Goal: Transaction & Acquisition: Purchase product/service

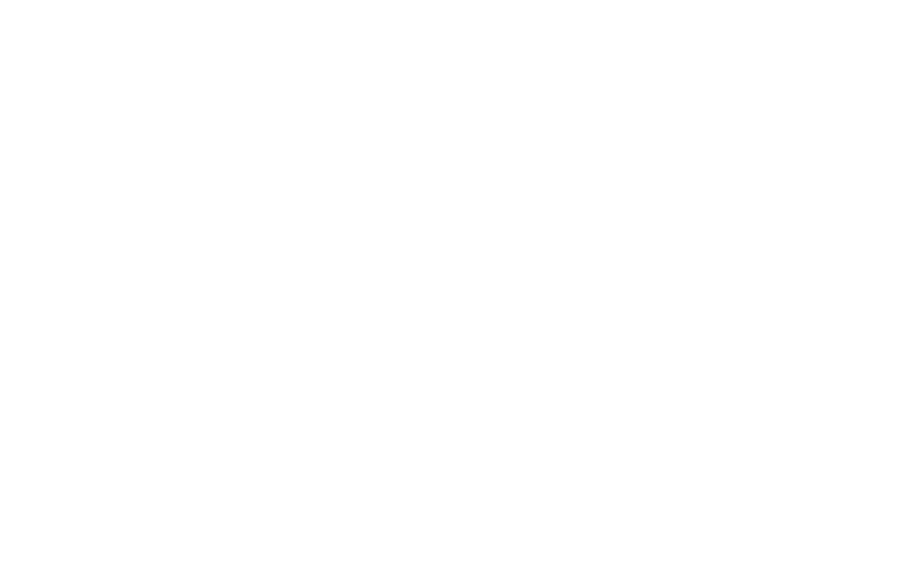
click at [426, 121] on div at bounding box center [458, 286] width 917 height 572
click at [466, 290] on div at bounding box center [458, 286] width 917 height 572
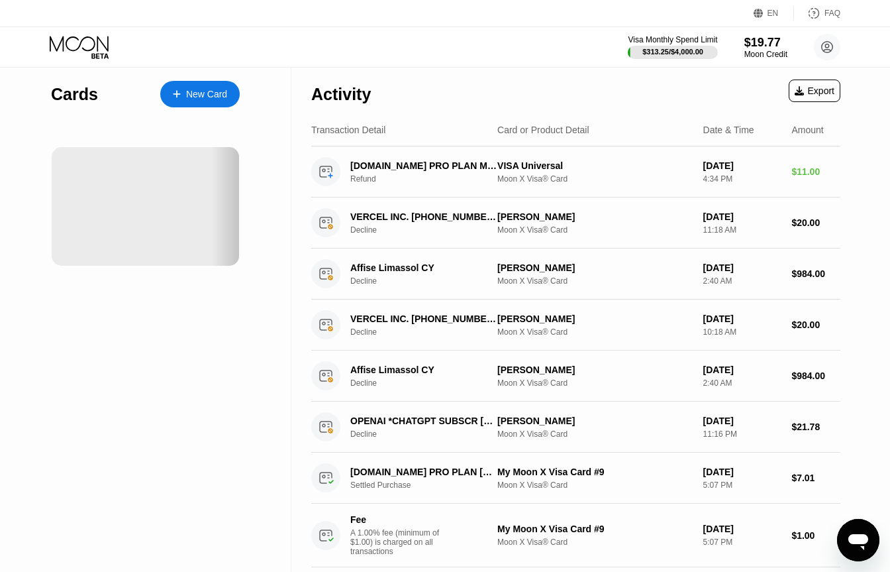
click at [509, 38] on div "Visa Monthly Spend Limit $313.25 / $4,000.00 $19.77 Moon Credit June Lang june.…" at bounding box center [445, 47] width 890 height 40
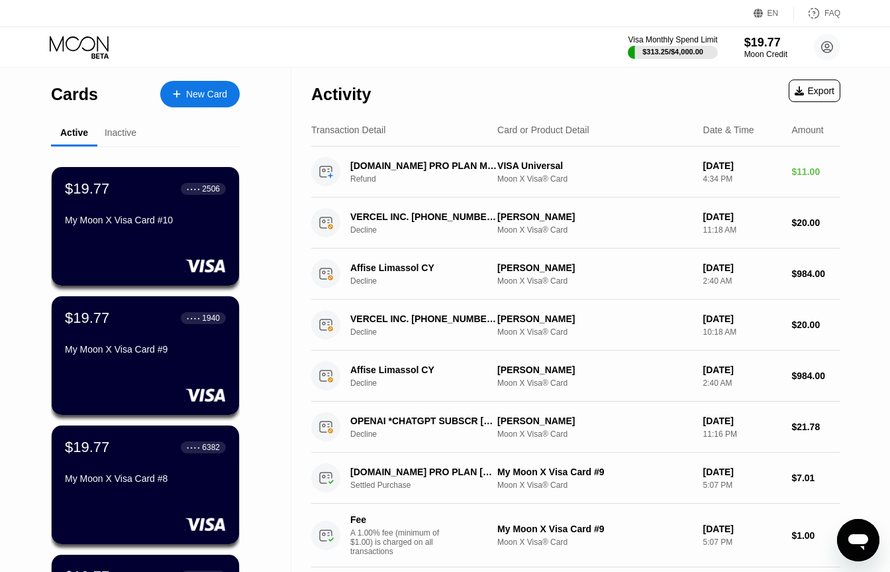
click at [567, 68] on div "Activity Export" at bounding box center [575, 91] width 529 height 46
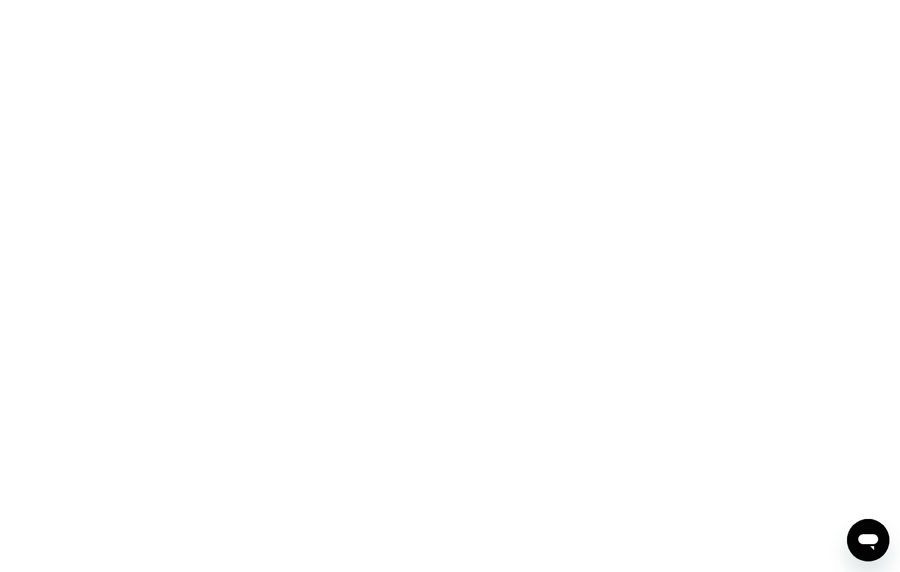
click at [492, 56] on div at bounding box center [450, 286] width 900 height 572
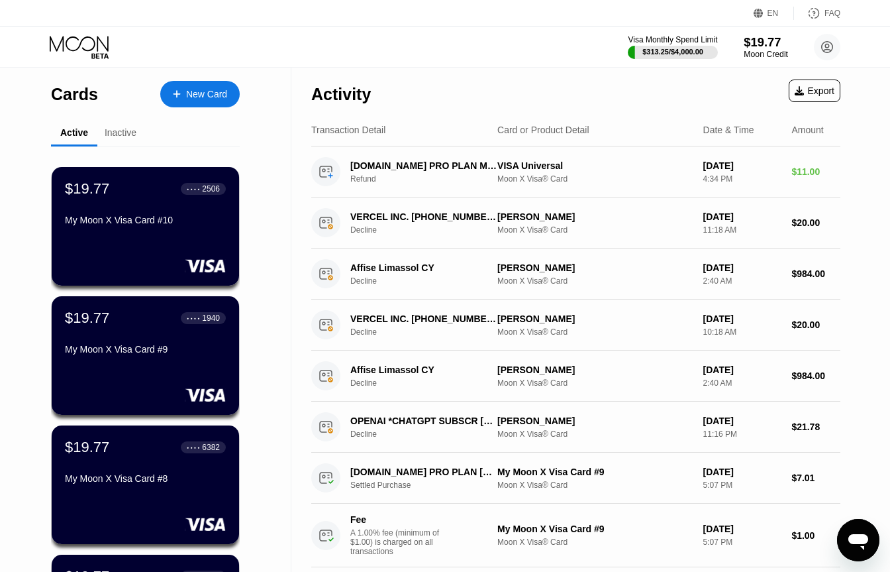
click at [756, 54] on div "Moon Credit" at bounding box center [766, 54] width 44 height 9
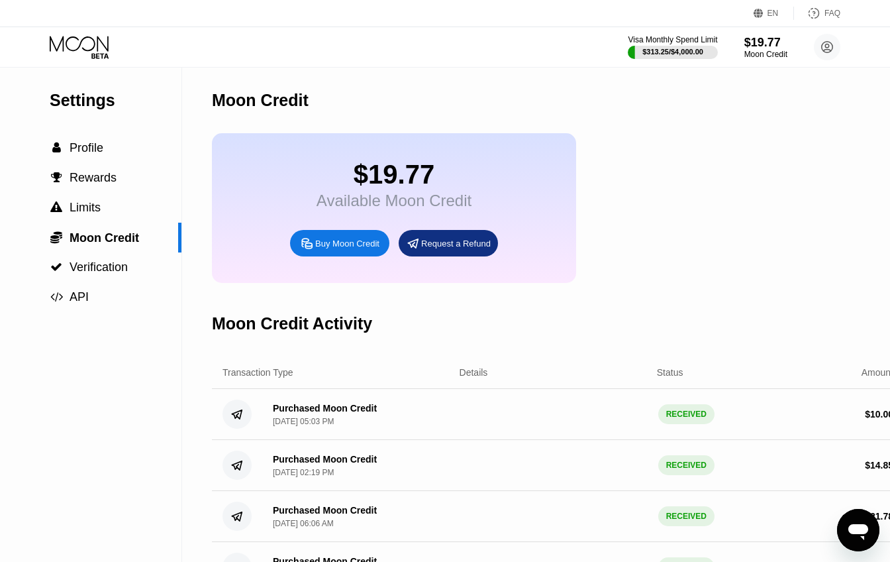
drag, startPoint x: 393, startPoint y: 258, endPoint x: 371, endPoint y: 282, distance: 31.9
click at [372, 282] on div "$19.77 Available Moon Credit Buy Moon Credit Request a Refund" at bounding box center [394, 208] width 364 height 150
drag, startPoint x: 353, startPoint y: 262, endPoint x: 366, endPoint y: 292, distance: 33.0
click at [366, 283] on div "$19.77 Available Moon Credit Buy Moon Credit Request a Refund" at bounding box center [394, 208] width 364 height 150
click at [360, 282] on div "$19.77 Available Moon Credit Buy Moon Credit Request a Refund" at bounding box center [394, 208] width 364 height 150
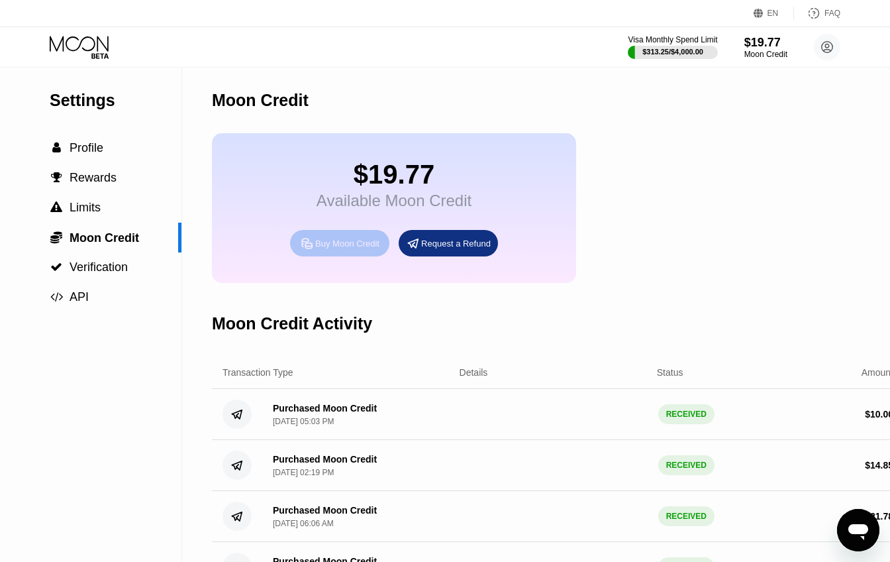
click at [356, 249] on div "Buy Moon Credit" at bounding box center [347, 243] width 64 height 11
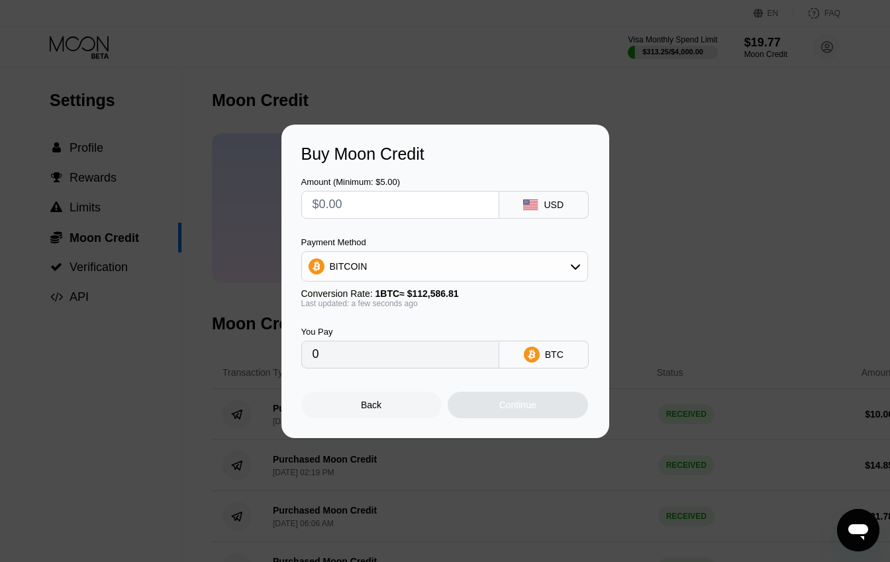
click at [400, 205] on input "text" at bounding box center [401, 204] width 176 height 26
click at [429, 272] on div "BITCOIN" at bounding box center [444, 266] width 285 height 26
click at [401, 329] on div "USDT on TRON" at bounding box center [453, 332] width 250 height 11
type input "0.00"
click at [408, 208] on input "text" at bounding box center [401, 204] width 176 height 26
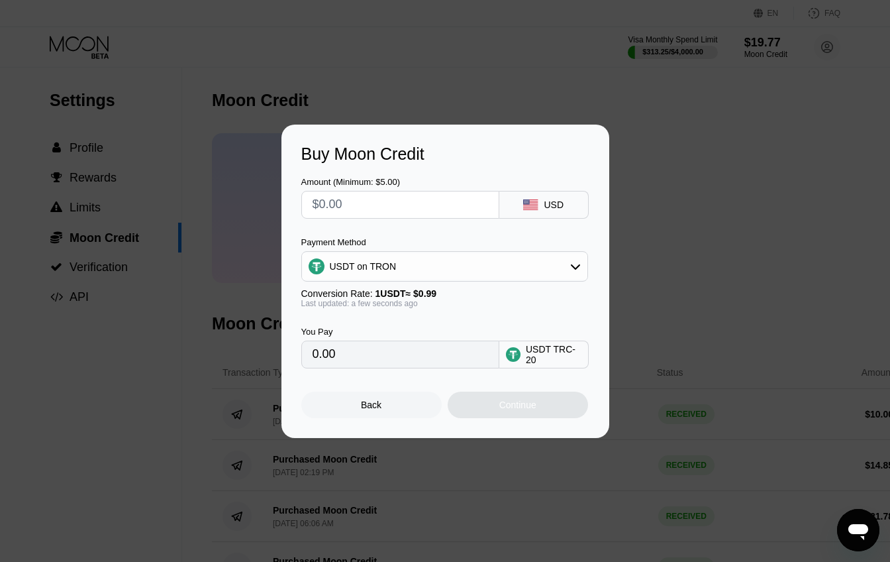
type input "$3"
type input "3.03"
type input "$39"
type input "39.39"
type input "$39.6"
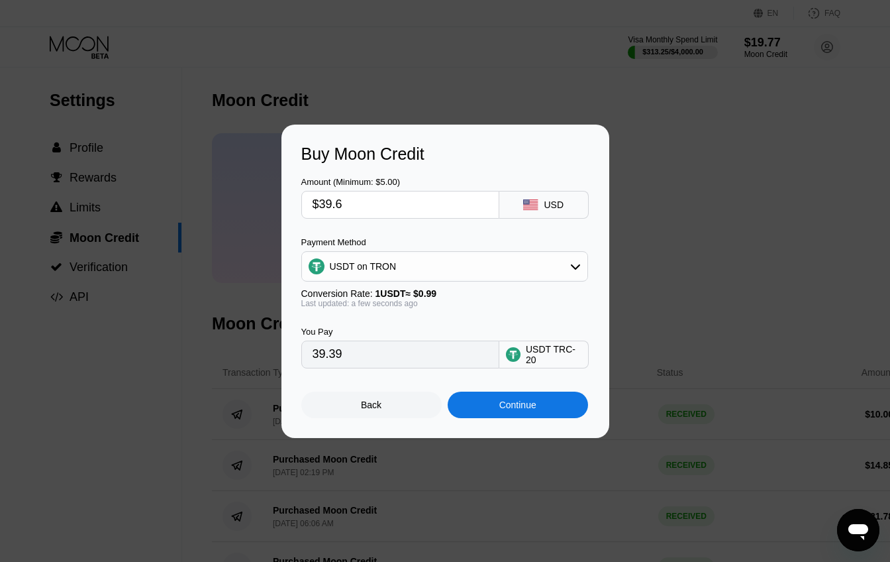
type input "40.00"
type input "$39.6"
click at [519, 404] on div "Continue" at bounding box center [517, 404] width 37 height 11
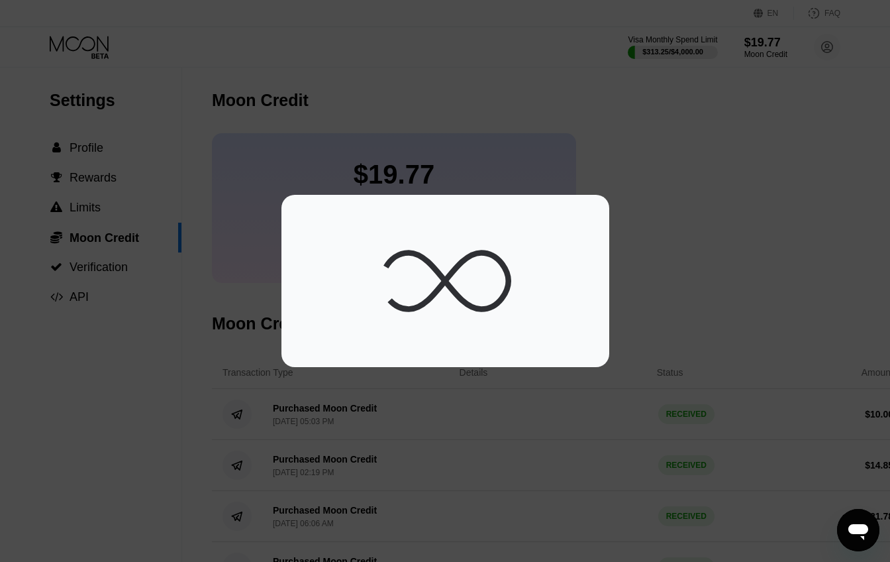
click at [517, 241] on div at bounding box center [445, 281] width 288 height 132
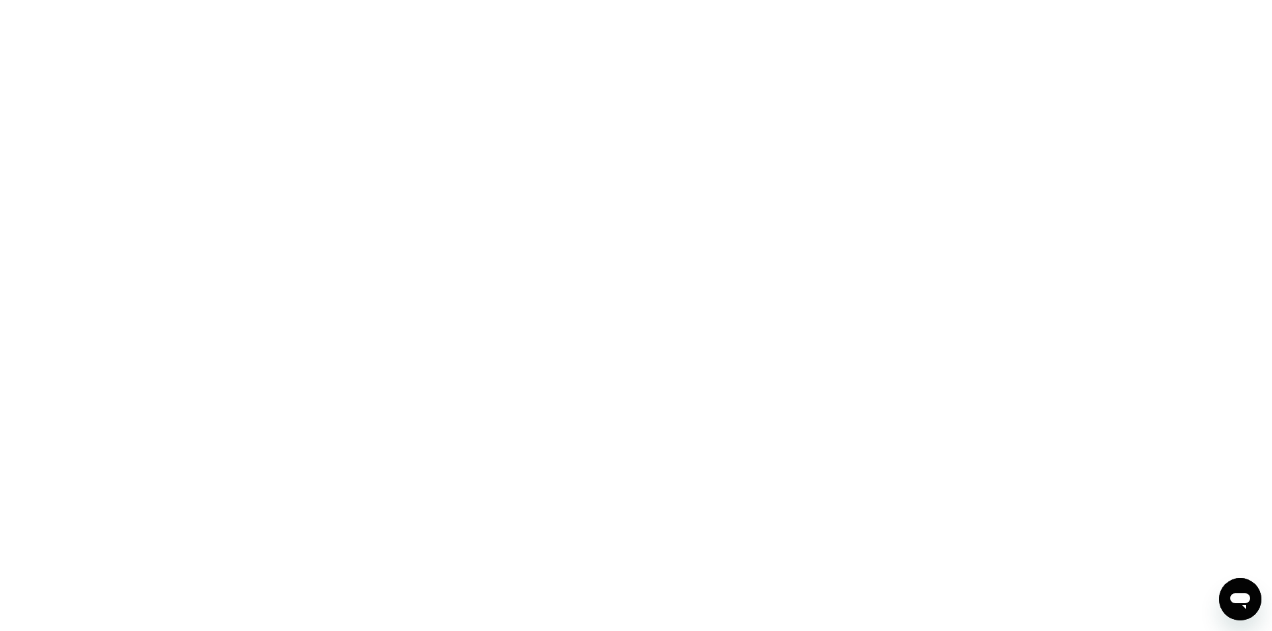
click at [819, 253] on div at bounding box center [636, 315] width 1272 height 631
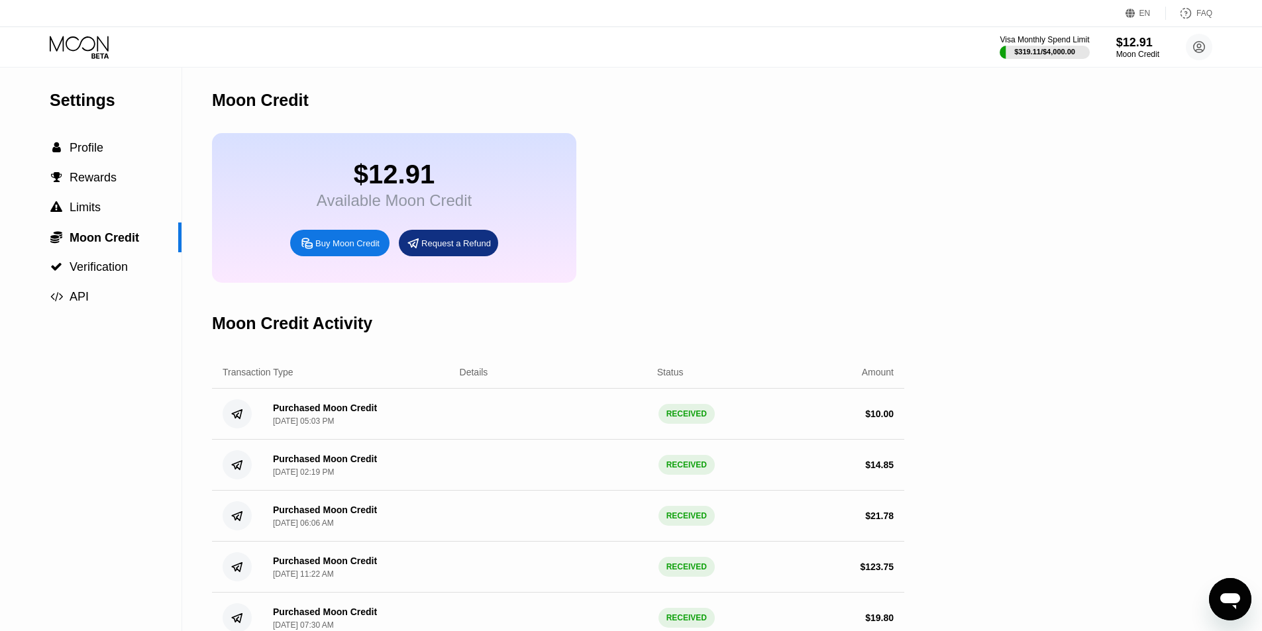
click at [802, 180] on div "$12.91 Available Moon Credit Buy Moon Credit Request a Refund" at bounding box center [558, 208] width 692 height 150
click at [98, 58] on icon at bounding box center [81, 47] width 62 height 23
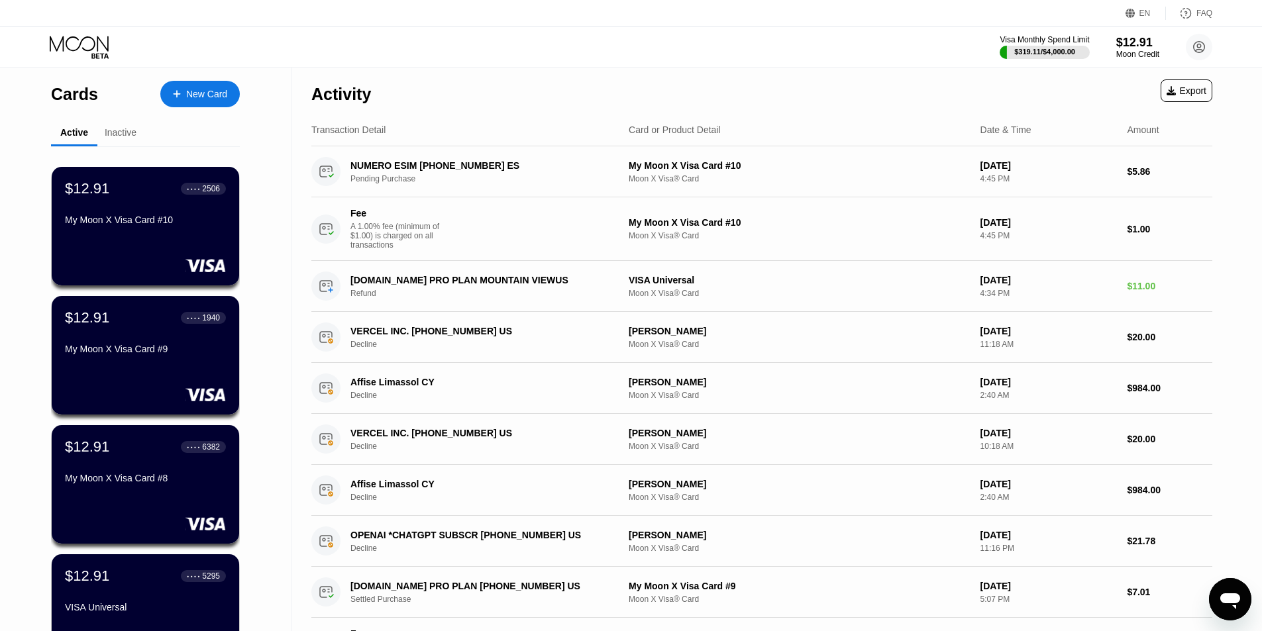
click at [778, 37] on div "Visa Monthly Spend Limit $319.11 / $4,000.00 $12.91 Moon Credit June Lang june.…" at bounding box center [631, 47] width 1262 height 40
click at [900, 50] on div "Moon Credit" at bounding box center [1137, 54] width 44 height 9
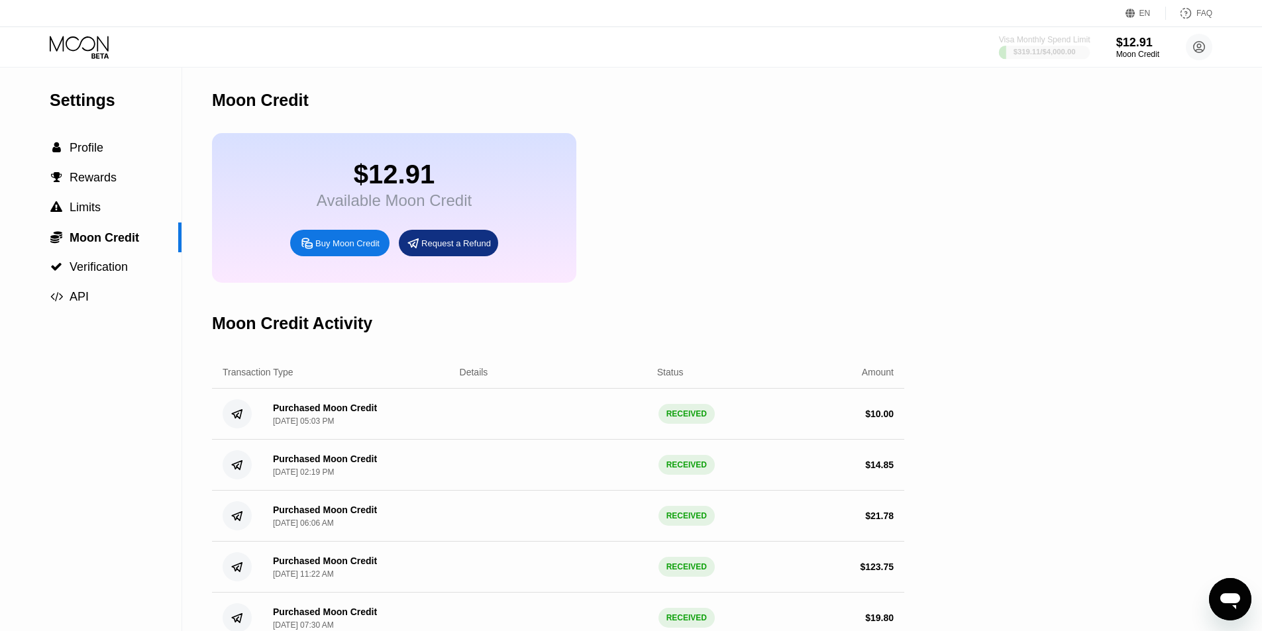
click at [900, 51] on div "$319.11 / $4,000.00" at bounding box center [1044, 52] width 62 height 8
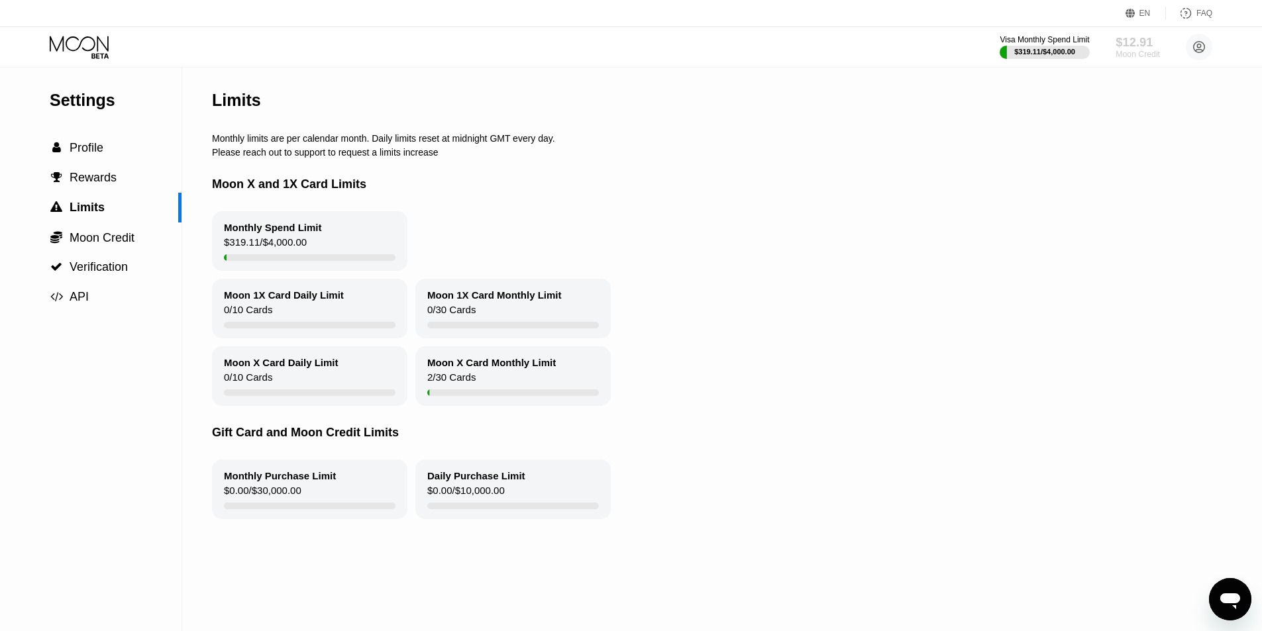
click at [900, 45] on div "$12.91" at bounding box center [1137, 42] width 44 height 14
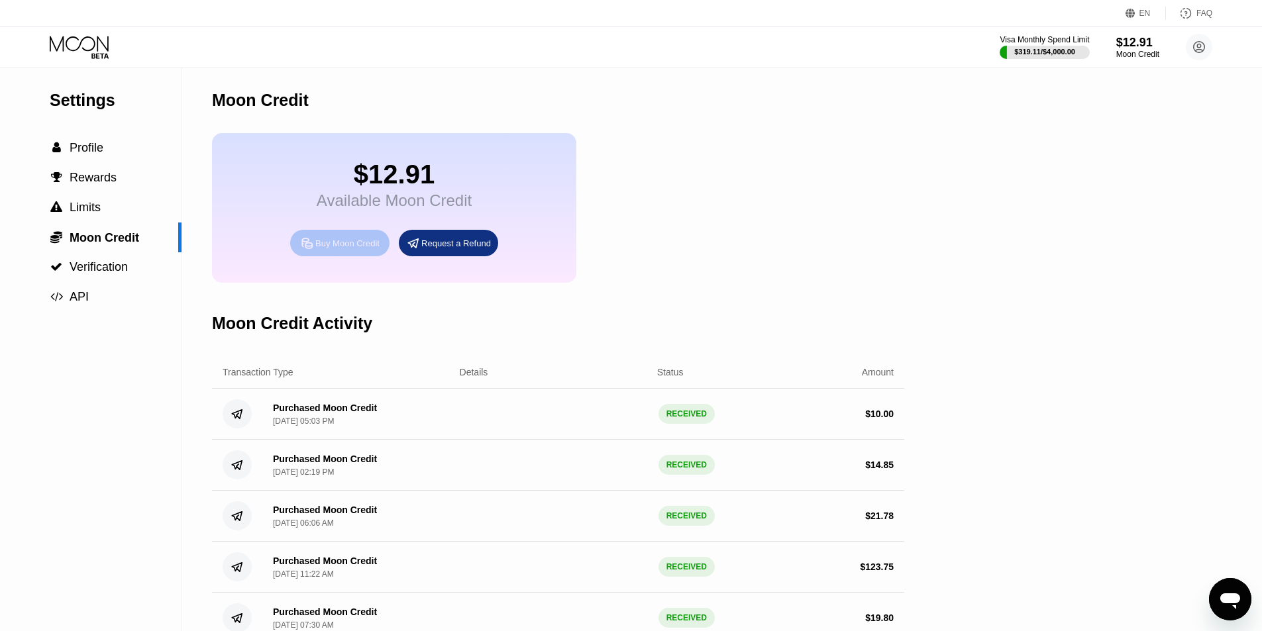
click at [345, 249] on div "Buy Moon Credit" at bounding box center [347, 243] width 64 height 11
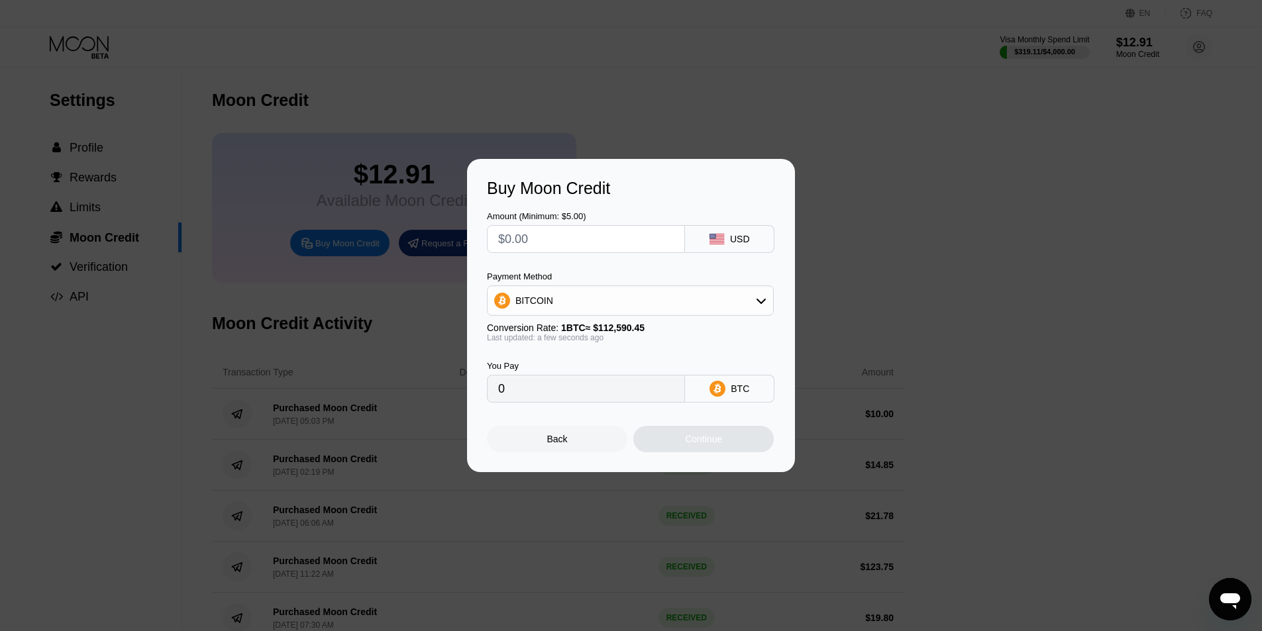
click at [566, 284] on div "Payment Method BITCOIN" at bounding box center [630, 294] width 287 height 44
click at [566, 305] on div "BITCOIN" at bounding box center [630, 300] width 285 height 26
click at [568, 368] on span "USDT on TRON" at bounding box center [552, 366] width 67 height 11
type input "0.00"
click at [576, 238] on input "text" at bounding box center [586, 239] width 176 height 26
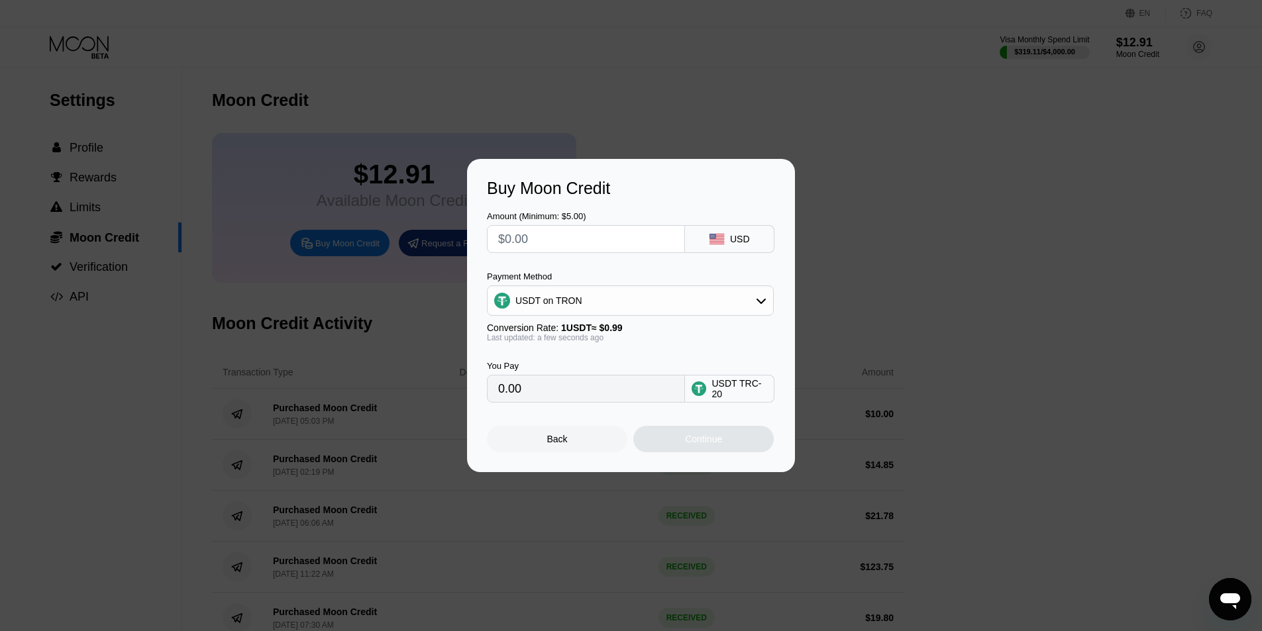
type input "$3"
type input "3.03"
type input "$36"
type input "36.36"
type input "$3"
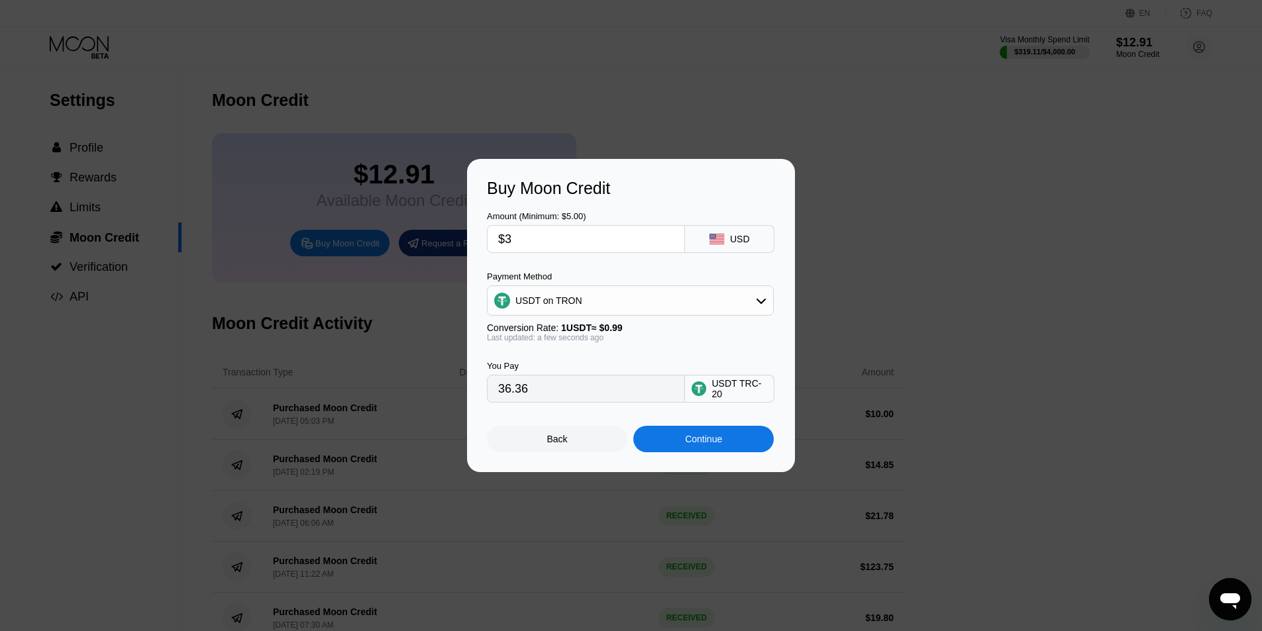
type input "3.03"
type input "$39"
type input "39.39"
type input "$39.6"
type input "40.00"
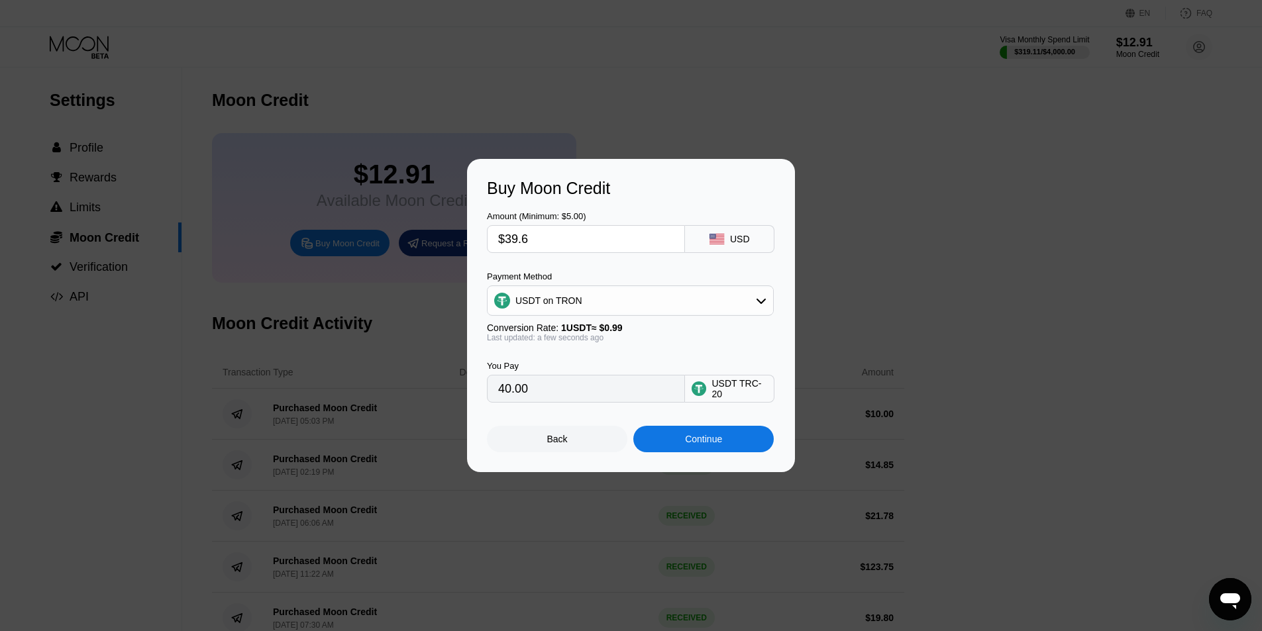
type input "$39.6"
click at [721, 439] on div "Continue" at bounding box center [703, 439] width 37 height 11
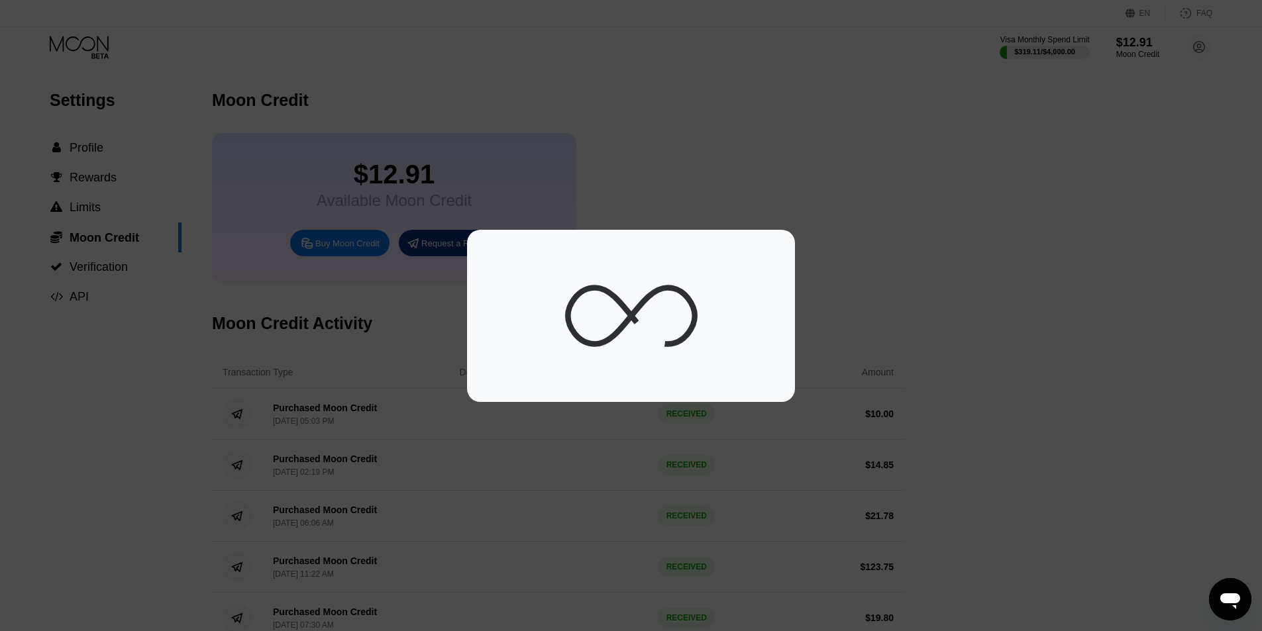
click at [117, 294] on div at bounding box center [631, 316] width 1262 height 172
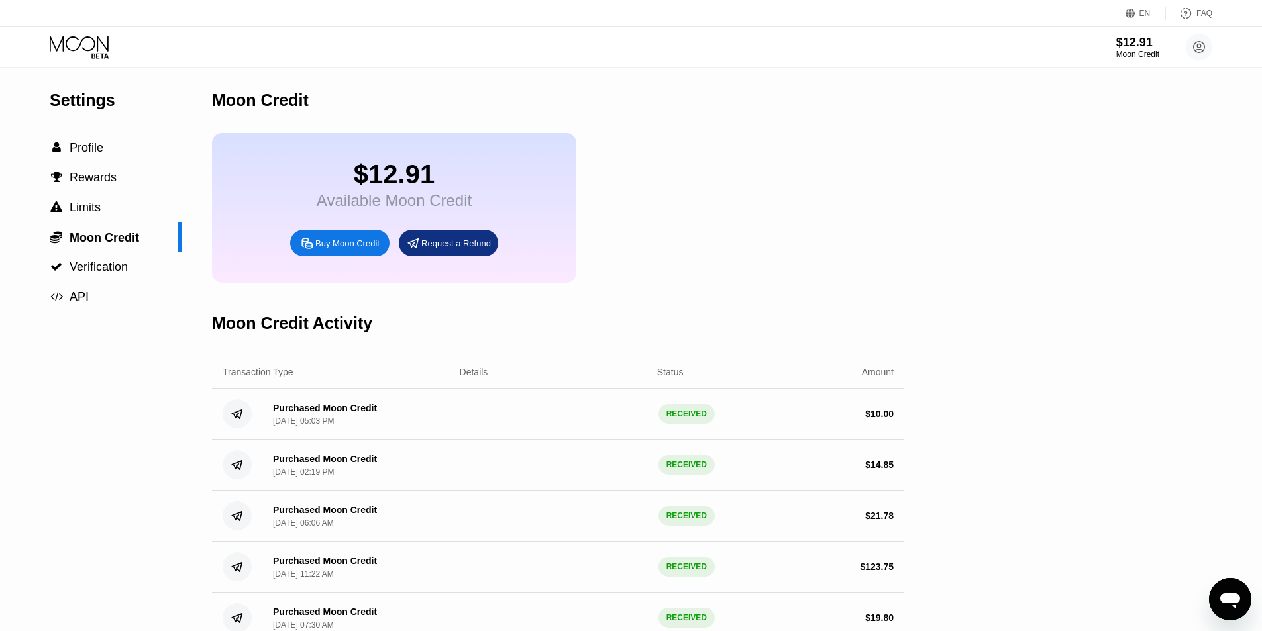
click at [852, 233] on div "$12.91 Available Moon Credit Buy Moon Credit Request a Refund" at bounding box center [558, 208] width 692 height 150
click at [1131, 43] on div "$12.91" at bounding box center [1137, 43] width 43 height 14
click at [388, 250] on div "Buy Moon Credit" at bounding box center [339, 243] width 99 height 26
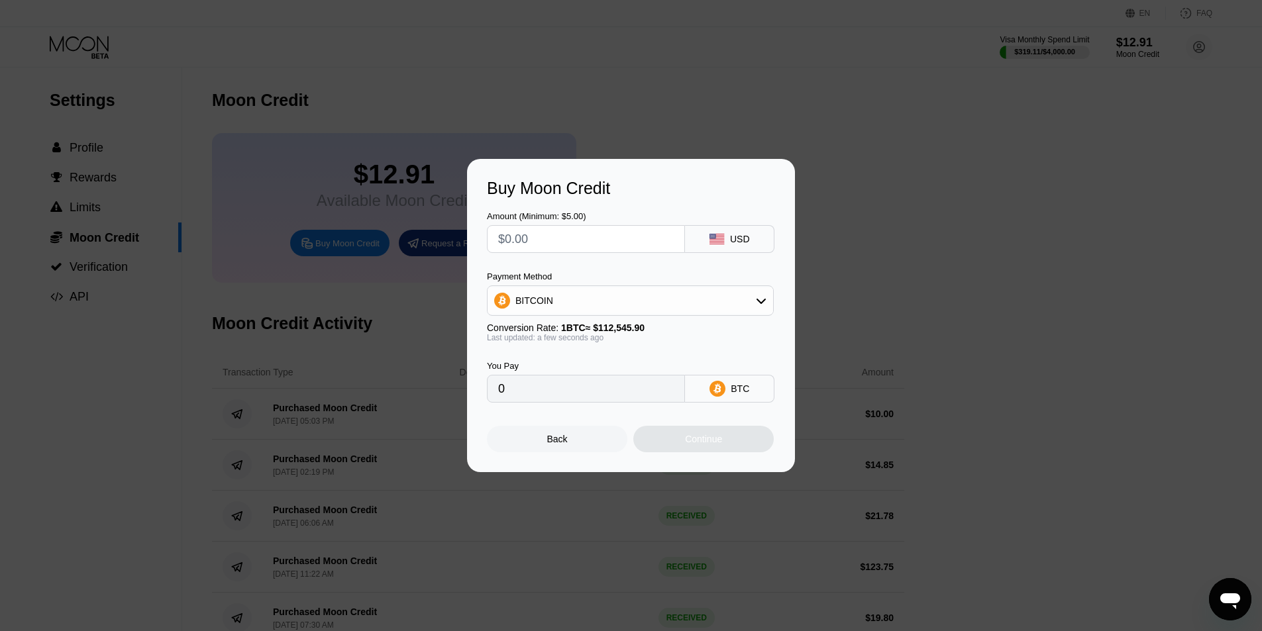
click at [630, 236] on input "text" at bounding box center [586, 239] width 176 height 26
drag, startPoint x: 750, startPoint y: 289, endPoint x: 750, endPoint y: 301, distance: 11.3
click at [751, 291] on div "BITCOIN" at bounding box center [630, 300] width 285 height 26
click at [691, 360] on div "BITCOIN USDT on TRON" at bounding box center [630, 351] width 287 height 65
click at [641, 370] on div "USDT on TRON" at bounding box center [638, 366] width 250 height 11
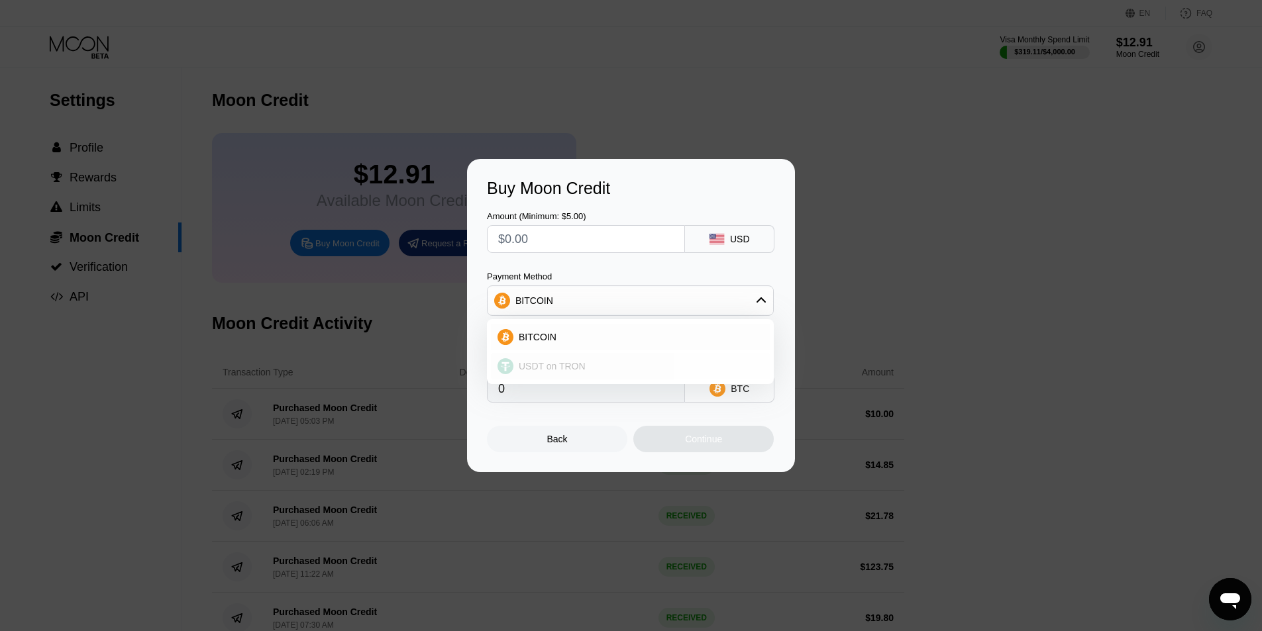
type input "0.00"
drag, startPoint x: 618, startPoint y: 236, endPoint x: 617, endPoint y: 248, distance: 12.7
click at [617, 248] on input "text" at bounding box center [586, 239] width 176 height 26
type input "$3"
type input "3.03"
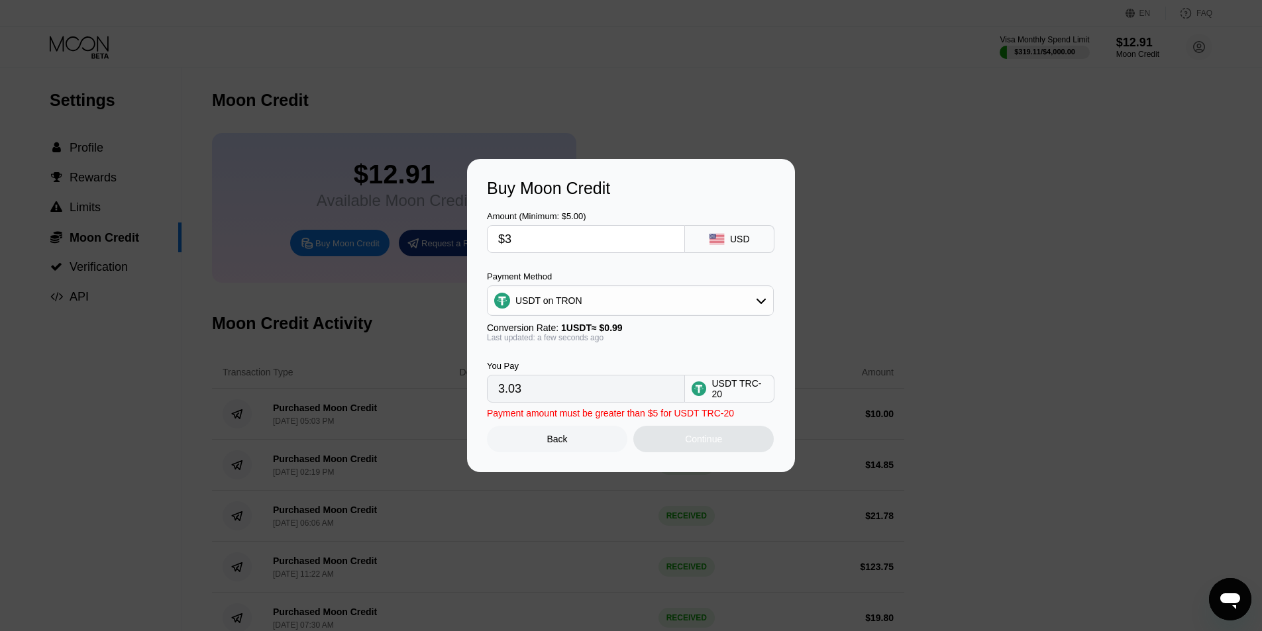
type input "$36"
type input "36.36"
type input "$36.6"
type input "36.97"
type input "$36.65"
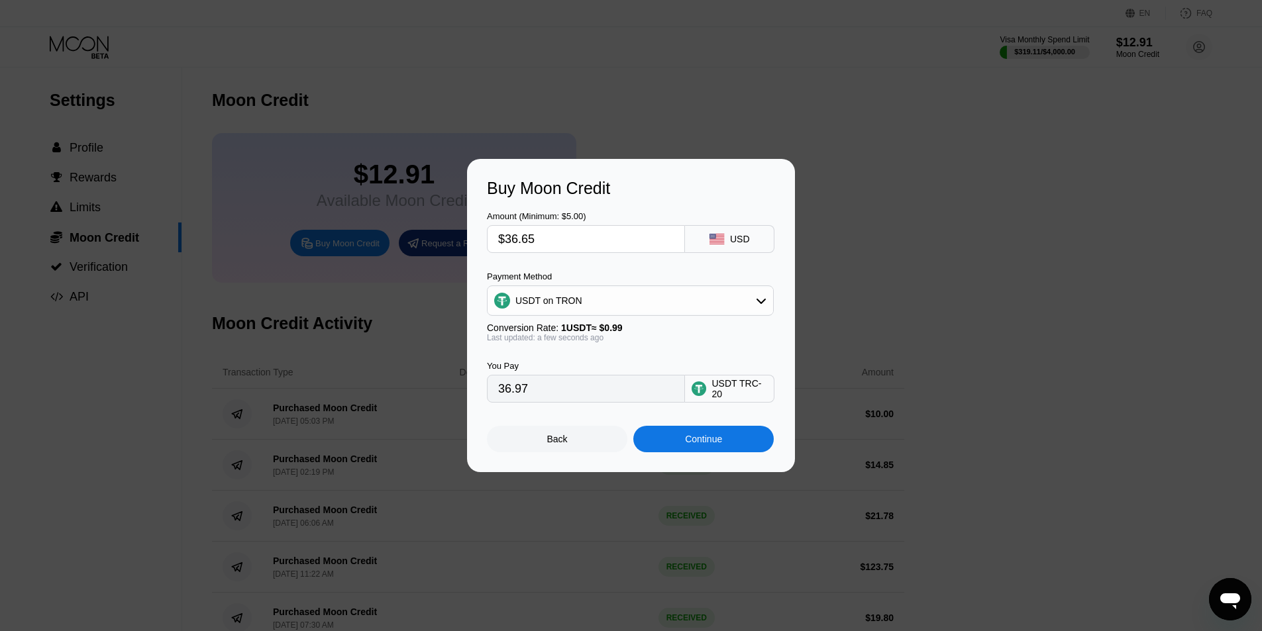
type input "37.02"
type input "$36.6"
type input "36.97"
type input "$36.69"
type input "37.06"
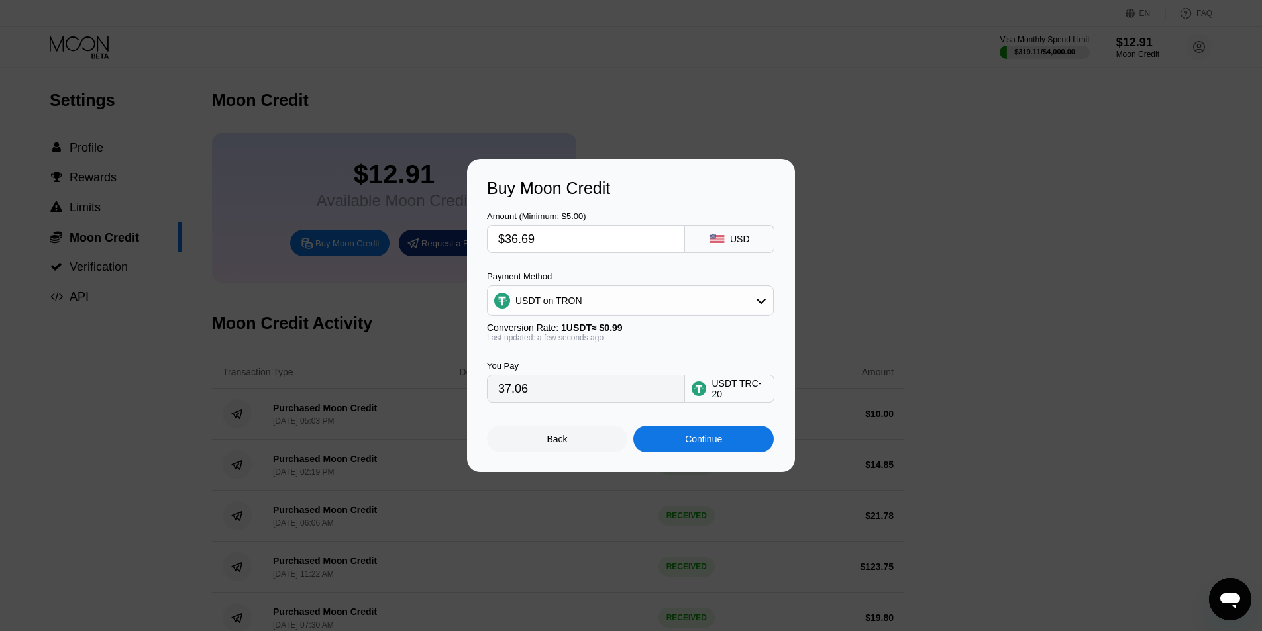
type input "$36.6"
type input "36.97"
type input "$36.63"
type input "37.00"
type input "$36.63"
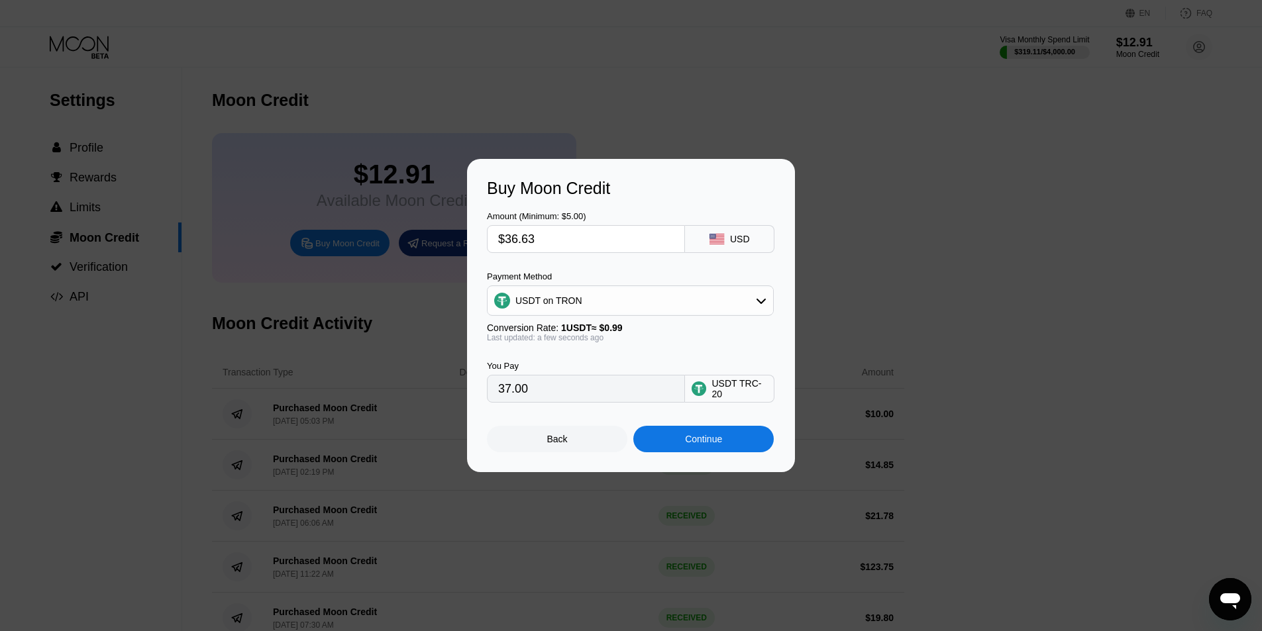
click at [739, 452] on div "Continue" at bounding box center [703, 439] width 140 height 26
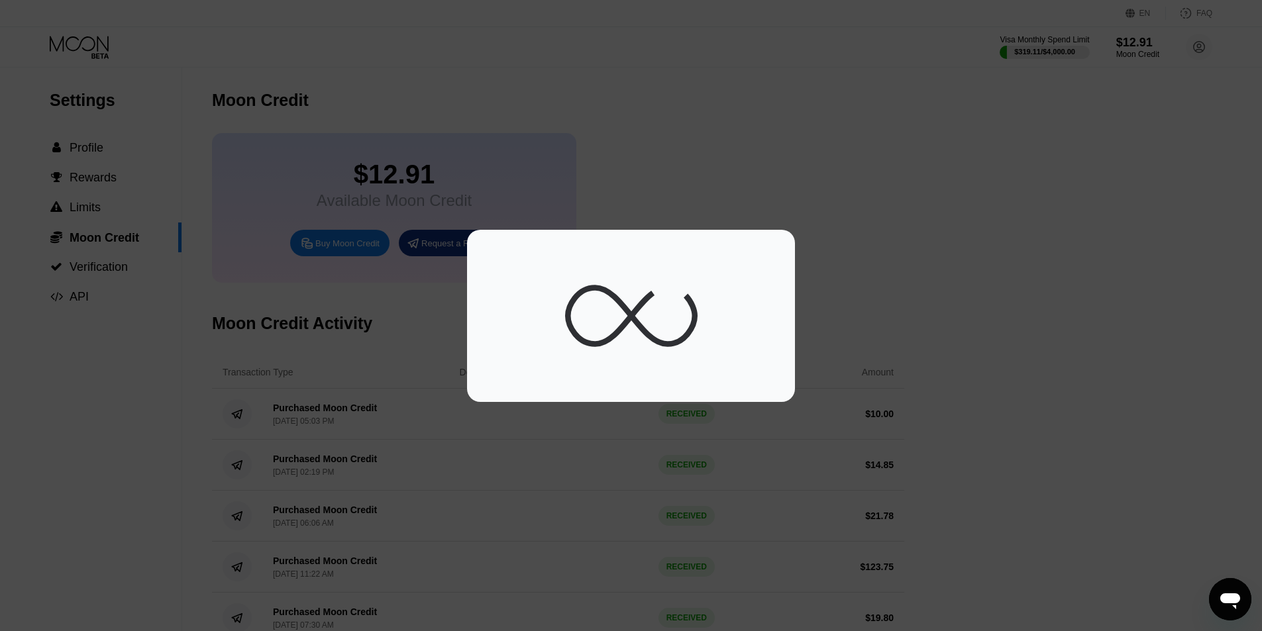
click at [725, 205] on div at bounding box center [636, 315] width 1272 height 631
click at [716, 274] on div at bounding box center [631, 316] width 288 height 132
click at [715, 274] on div at bounding box center [631, 316] width 288 height 132
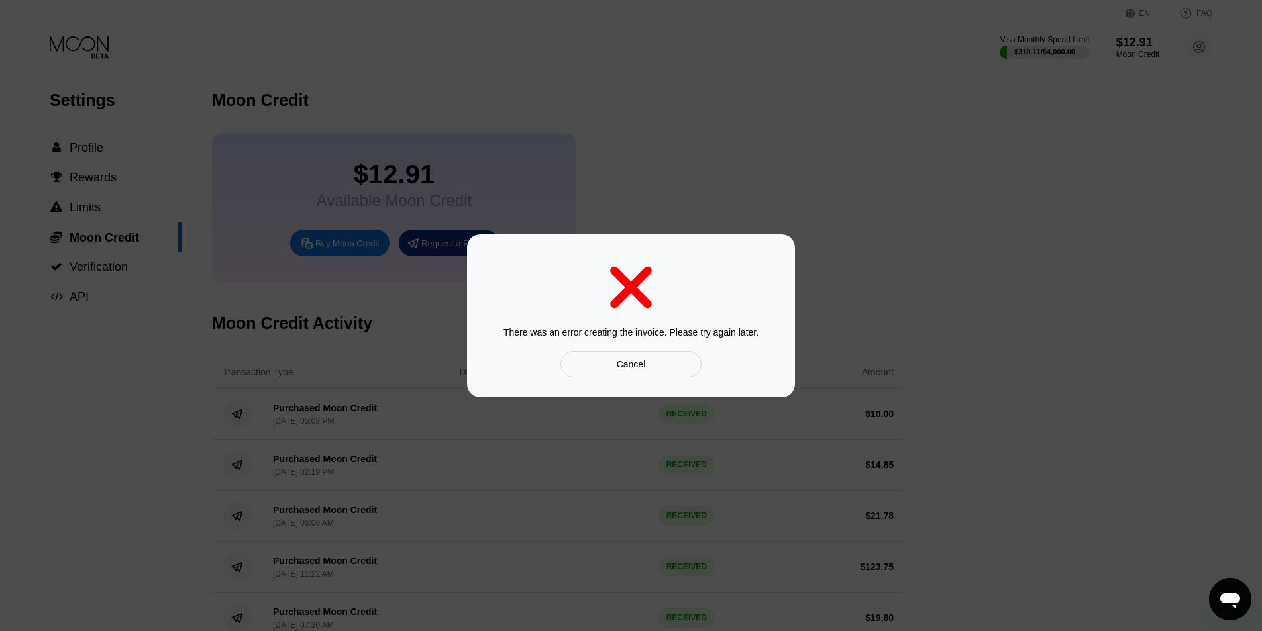
drag, startPoint x: 578, startPoint y: 392, endPoint x: 596, endPoint y: 363, distance: 33.9
click at [596, 363] on div "There was an error creating the invoice. Please try again later. Cancel" at bounding box center [631, 315] width 328 height 163
click at [604, 367] on div "Cancel" at bounding box center [630, 364] width 141 height 26
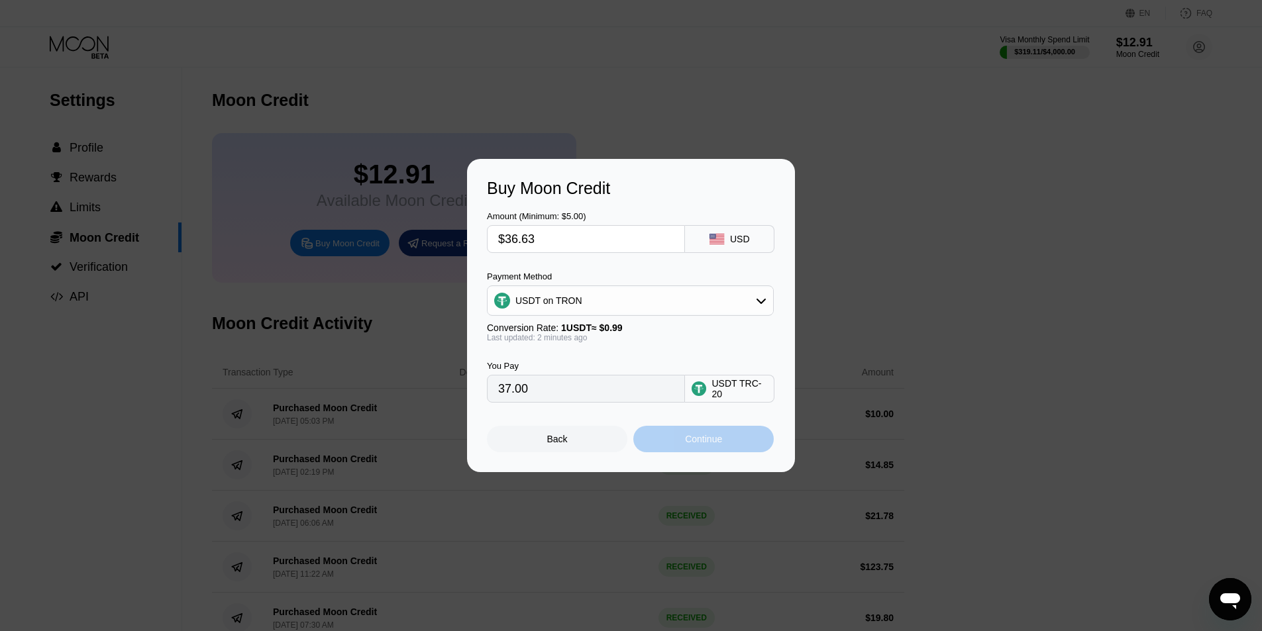
click at [703, 436] on div "Continue" at bounding box center [703, 439] width 140 height 26
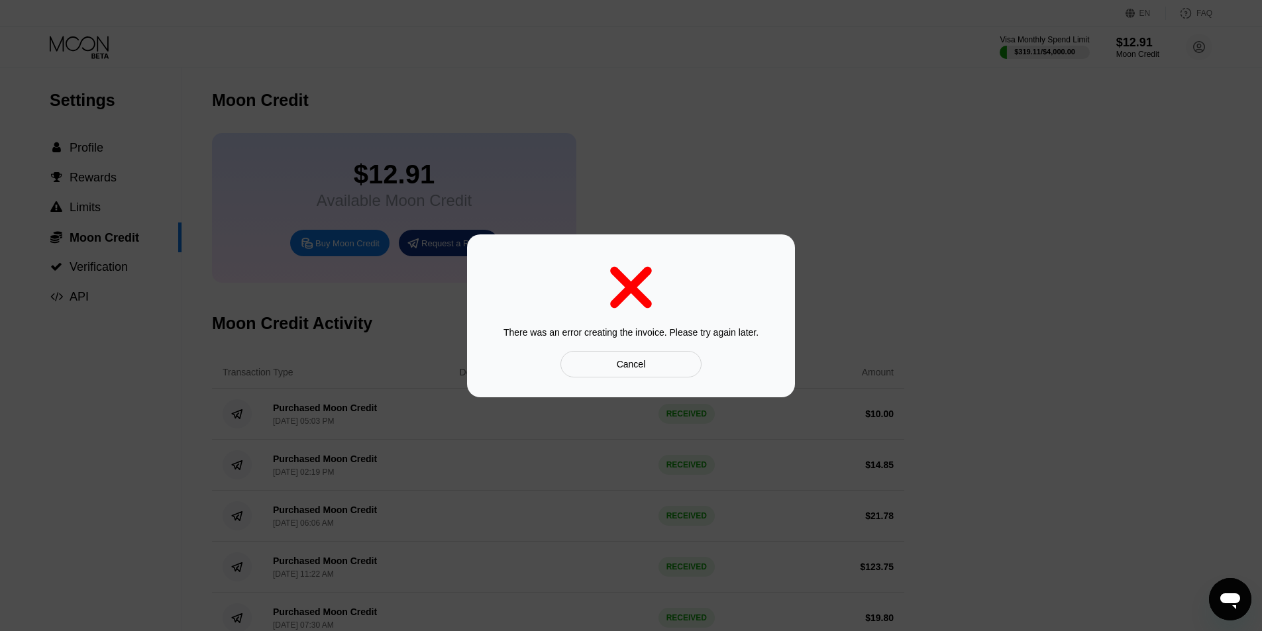
click at [621, 370] on div "Cancel" at bounding box center [631, 364] width 29 height 12
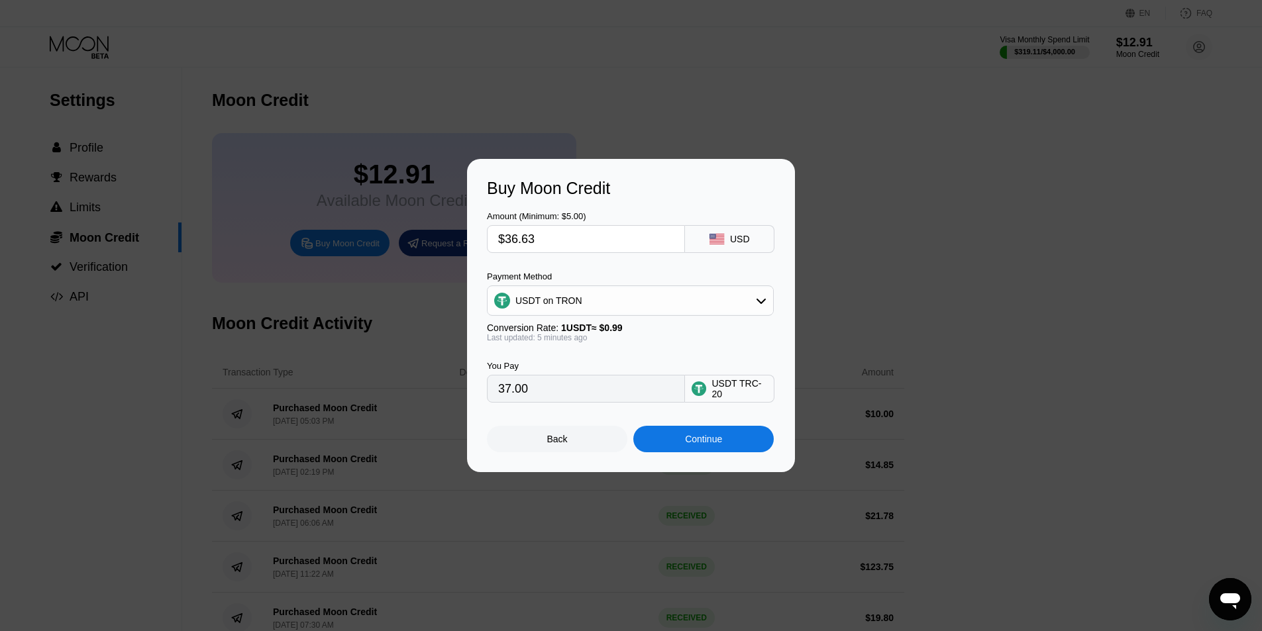
drag, startPoint x: 685, startPoint y: 419, endPoint x: 688, endPoint y: 437, distance: 17.5
click at [688, 435] on div "Back Continue" at bounding box center [631, 428] width 288 height 50
drag, startPoint x: 694, startPoint y: 442, endPoint x: 678, endPoint y: 438, distance: 16.4
click at [679, 431] on div "Continue" at bounding box center [703, 439] width 140 height 26
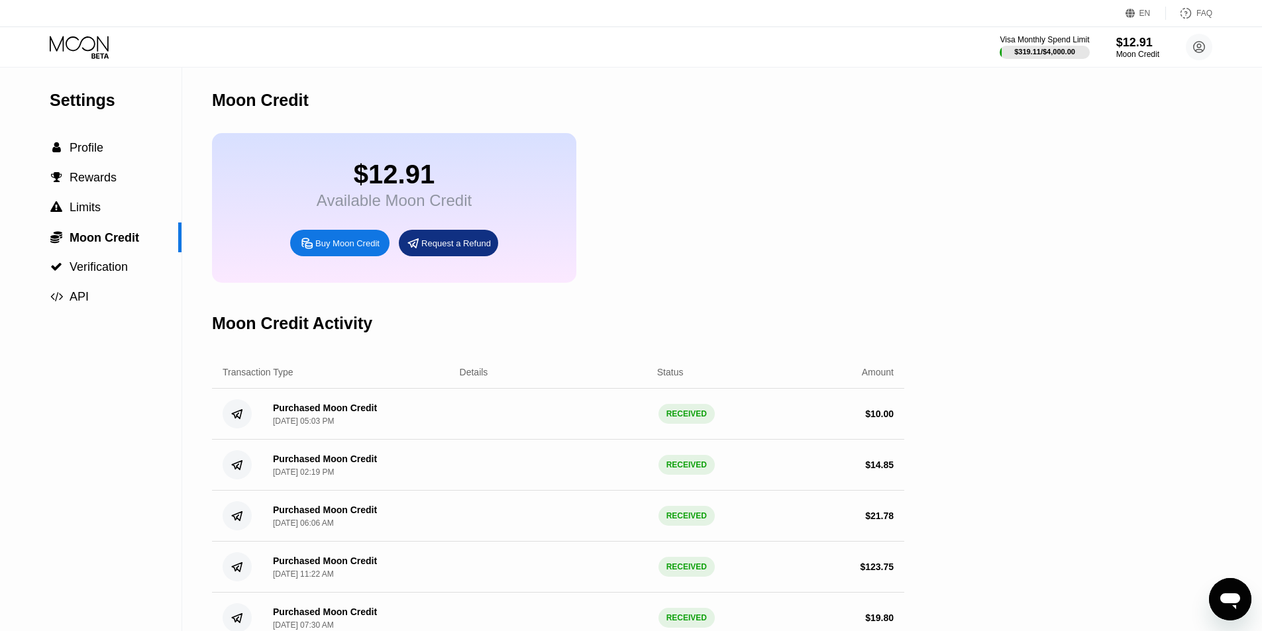
drag, startPoint x: 346, startPoint y: 273, endPoint x: 346, endPoint y: 264, distance: 8.6
click at [346, 272] on div "$12.91 Available Moon Credit Buy Moon Credit Request a Refund" at bounding box center [394, 208] width 364 height 150
click at [346, 256] on div "Buy Moon Credit" at bounding box center [339, 243] width 99 height 26
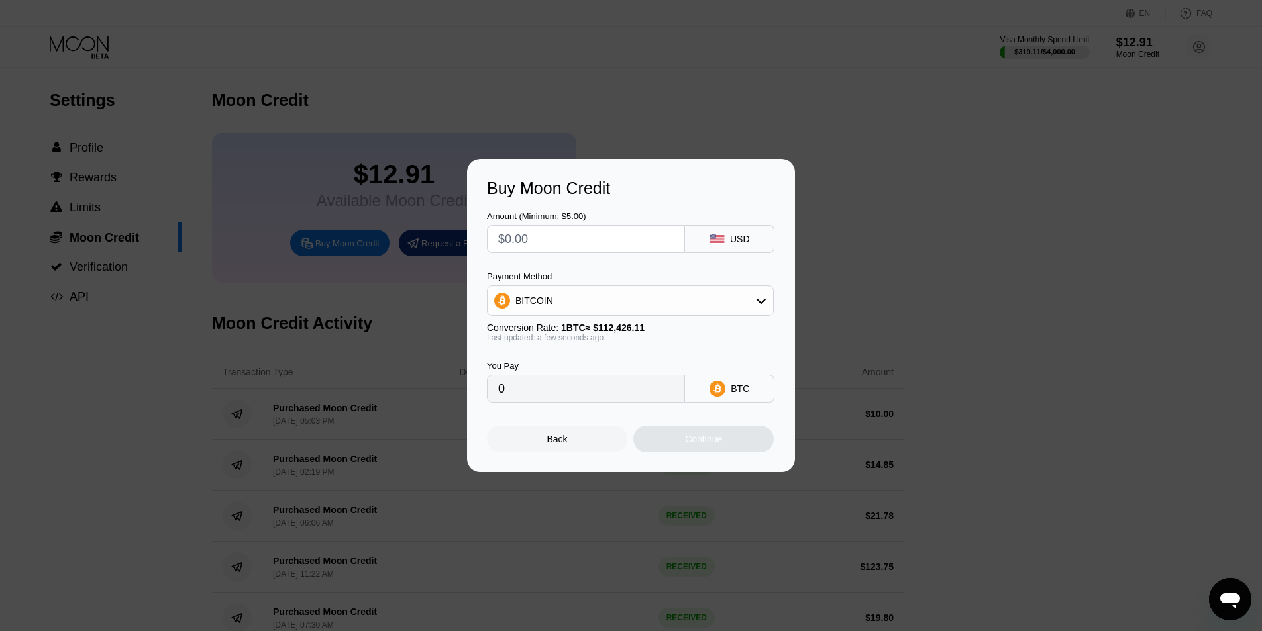
click at [609, 250] on input "text" at bounding box center [586, 239] width 176 height 26
type input "$3"
type input "0.00002669"
type input "$37"
type input "0.00032911"
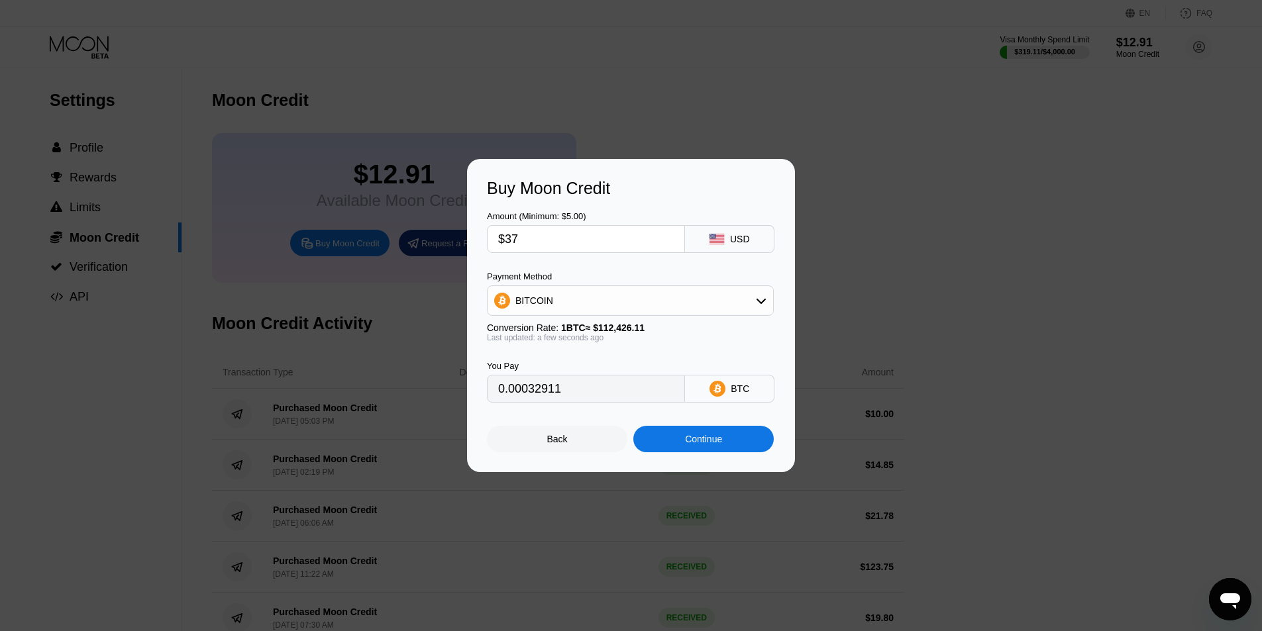
click at [676, 302] on div "BITCOIN" at bounding box center [630, 300] width 285 height 26
click at [652, 269] on div "Amount (Minimum: $5.00) $37 USD Payment Method BITCOIN BITCOIN USDT on TRON Con…" at bounding box center [631, 300] width 288 height 205
click at [597, 240] on input "$37" at bounding box center [586, 239] width 176 height 26
type input "$3"
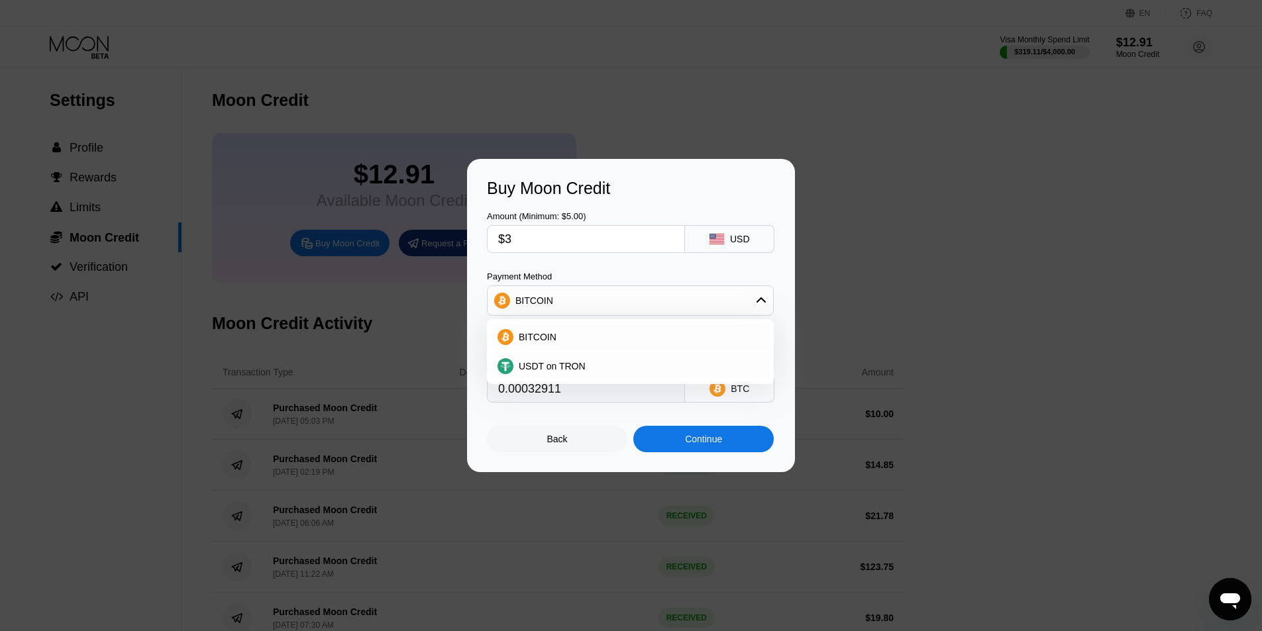
type input "0.00002669"
type input "$35"
type input "0.00031132"
type input "$35"
click at [690, 345] on div "BITCOIN" at bounding box center [630, 337] width 279 height 26
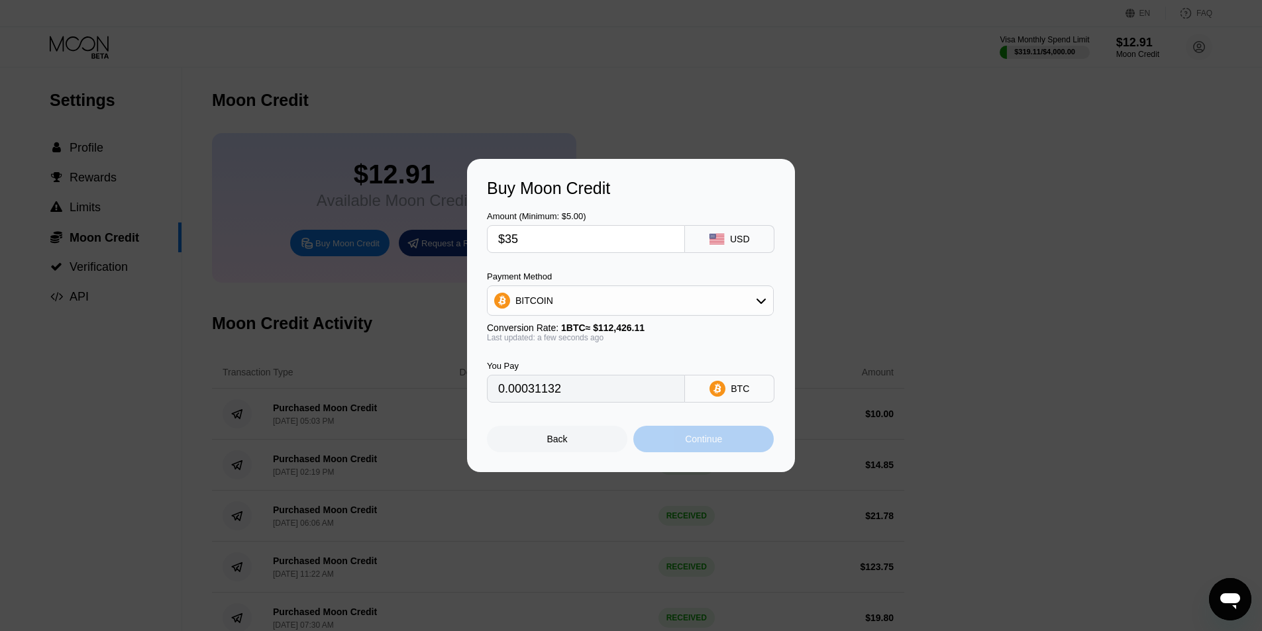
click at [716, 444] on div "Continue" at bounding box center [703, 439] width 37 height 11
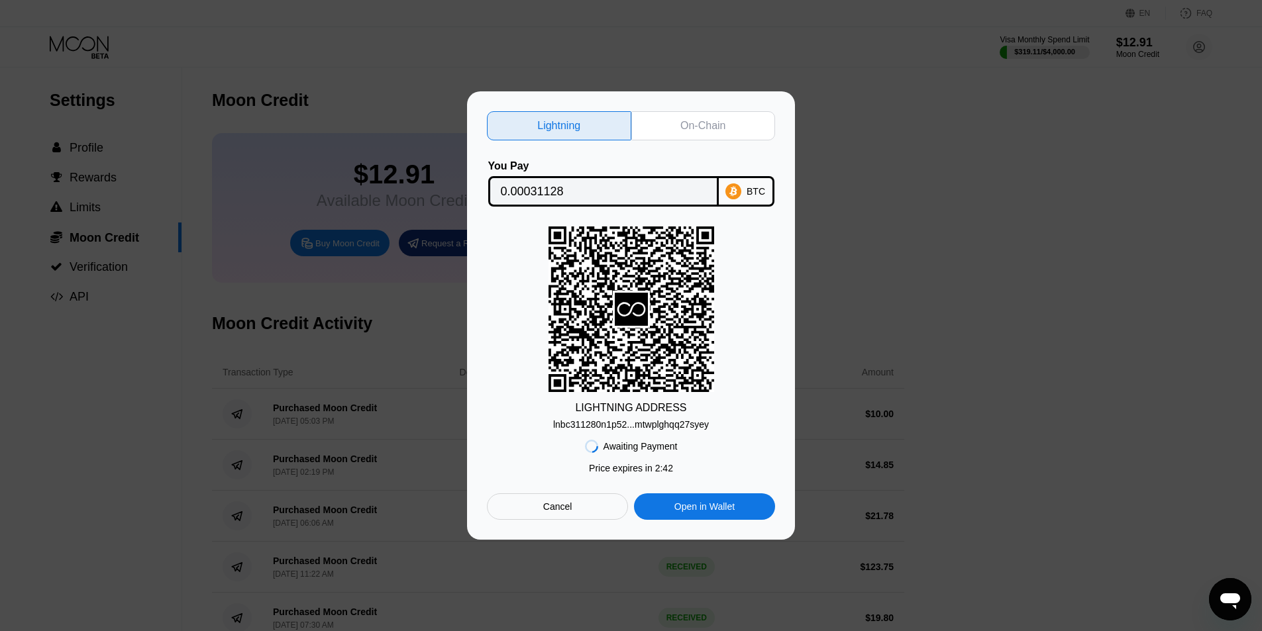
click at [674, 120] on div "On-Chain" at bounding box center [703, 125] width 144 height 29
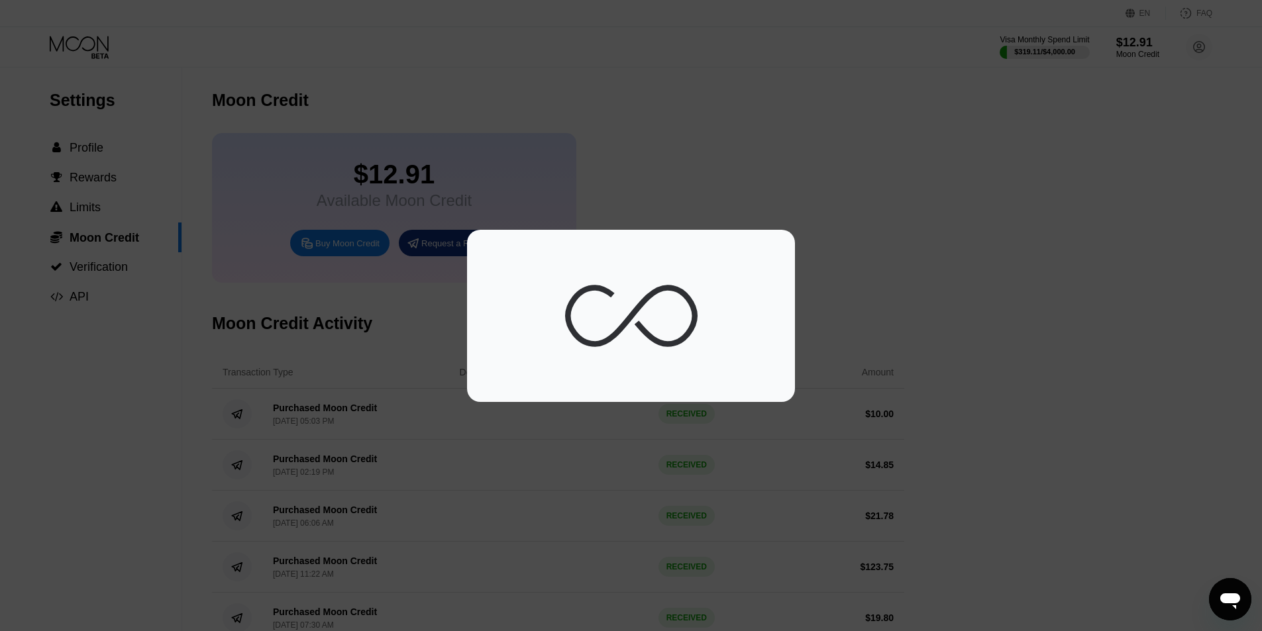
click at [590, 322] on icon at bounding box center [631, 316] width 132 height 132
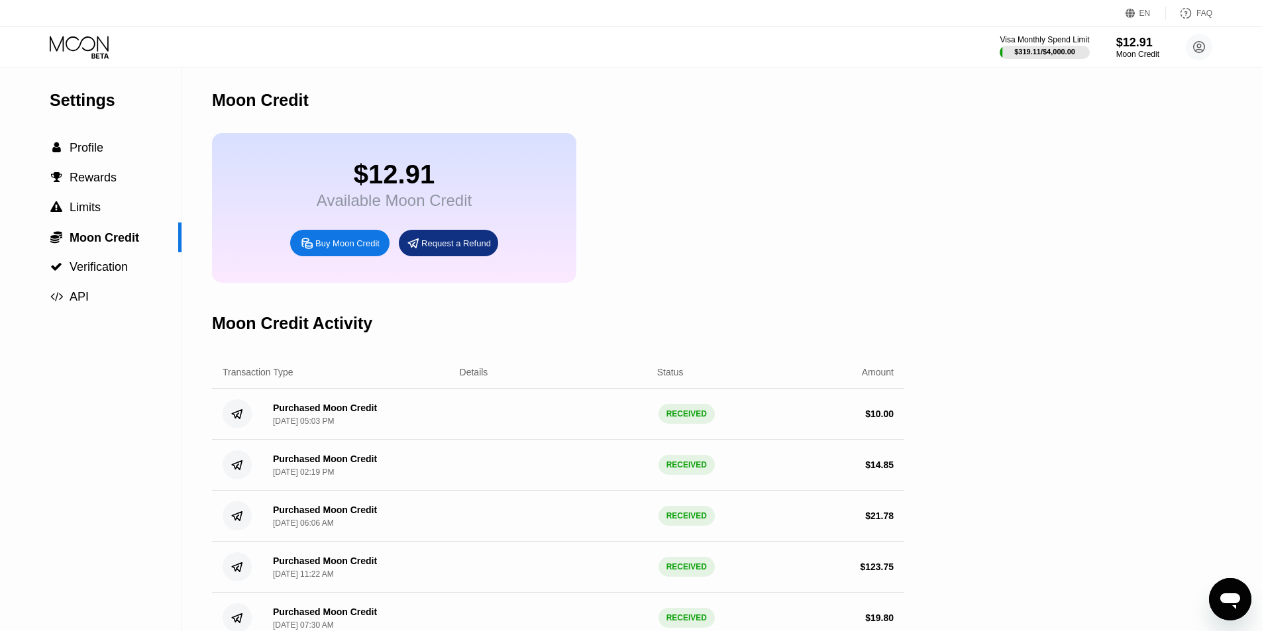
click at [338, 244] on div "Buy Moon Credit" at bounding box center [339, 243] width 99 height 26
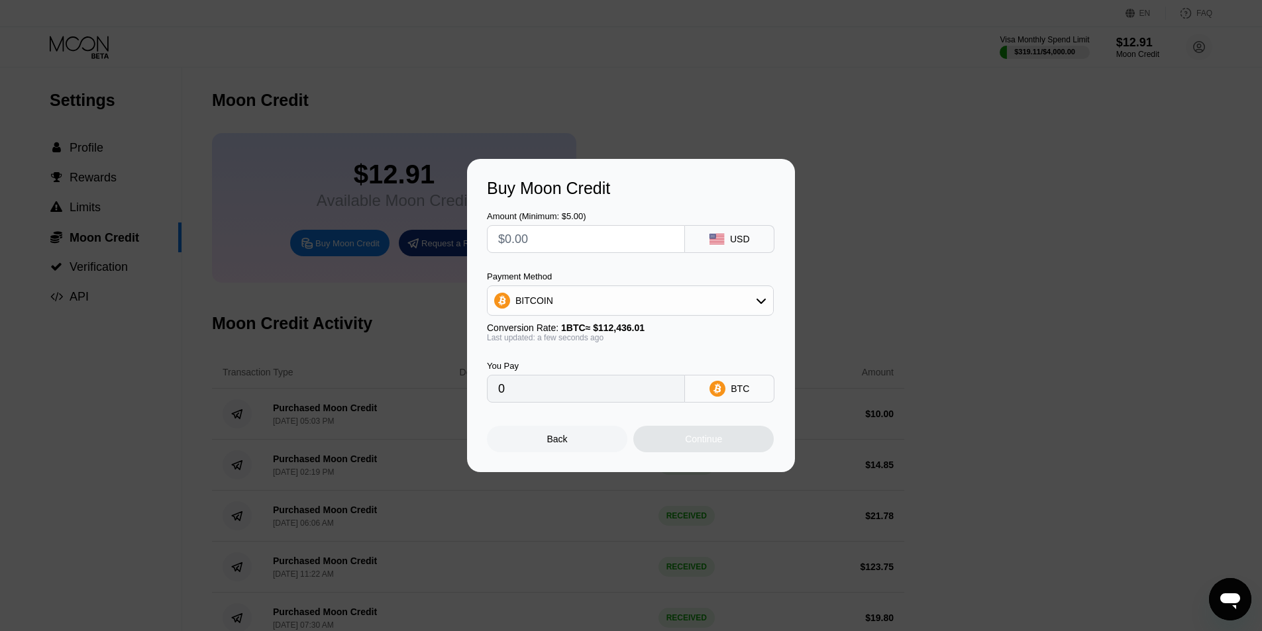
click at [621, 242] on input "text" at bounding box center [586, 239] width 176 height 26
type input "$3"
type input "0.00002669"
type input "$35"
type input "0.00031129"
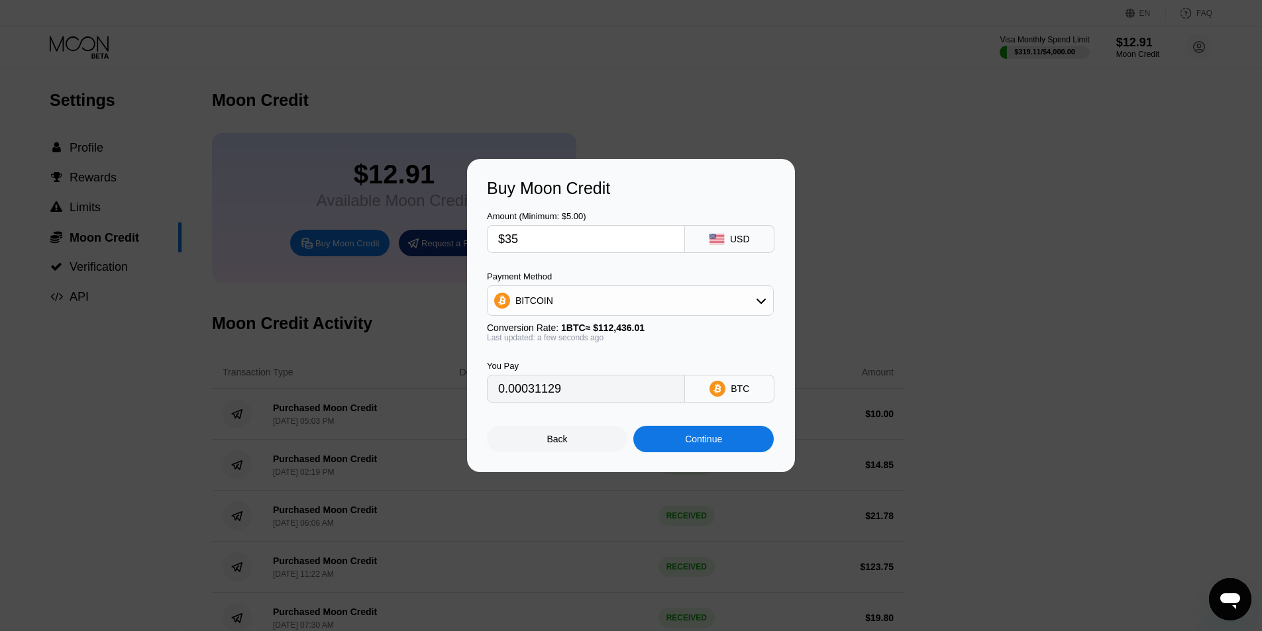
type input "$3"
type input "0.00002669"
type input "$34"
type input "0.00030240"
type input "$3"
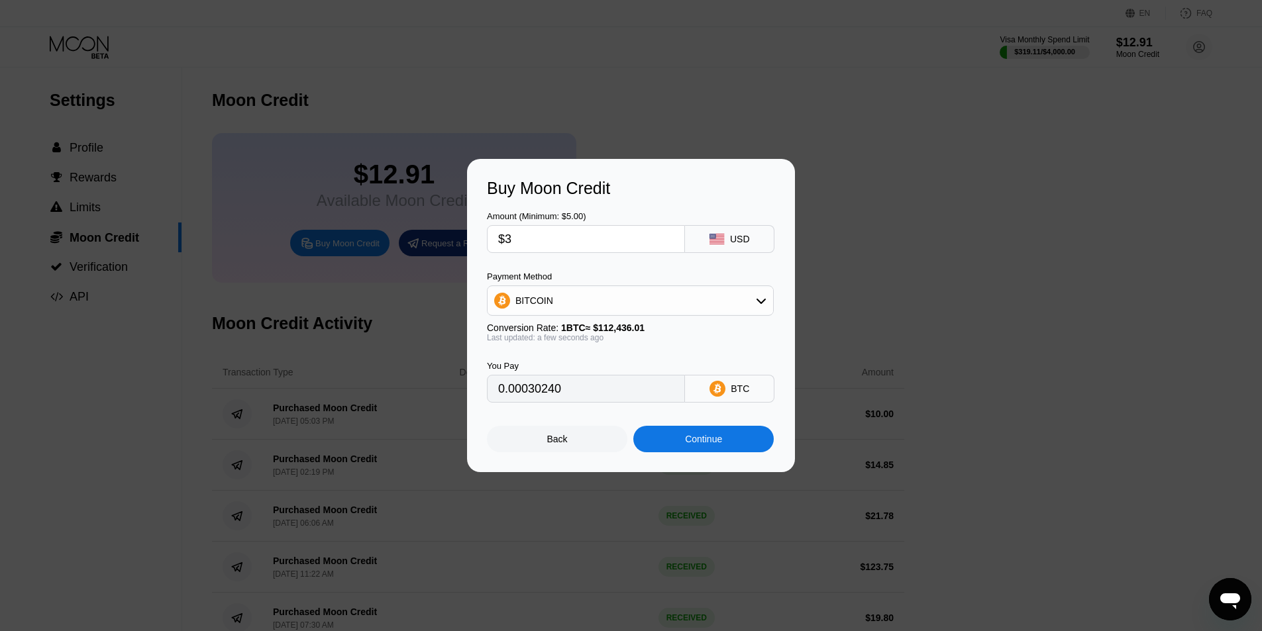
type input "0.00002669"
type input "$36"
type input "0.00032019"
type input "$36"
click at [703, 444] on div "Continue" at bounding box center [703, 439] width 37 height 11
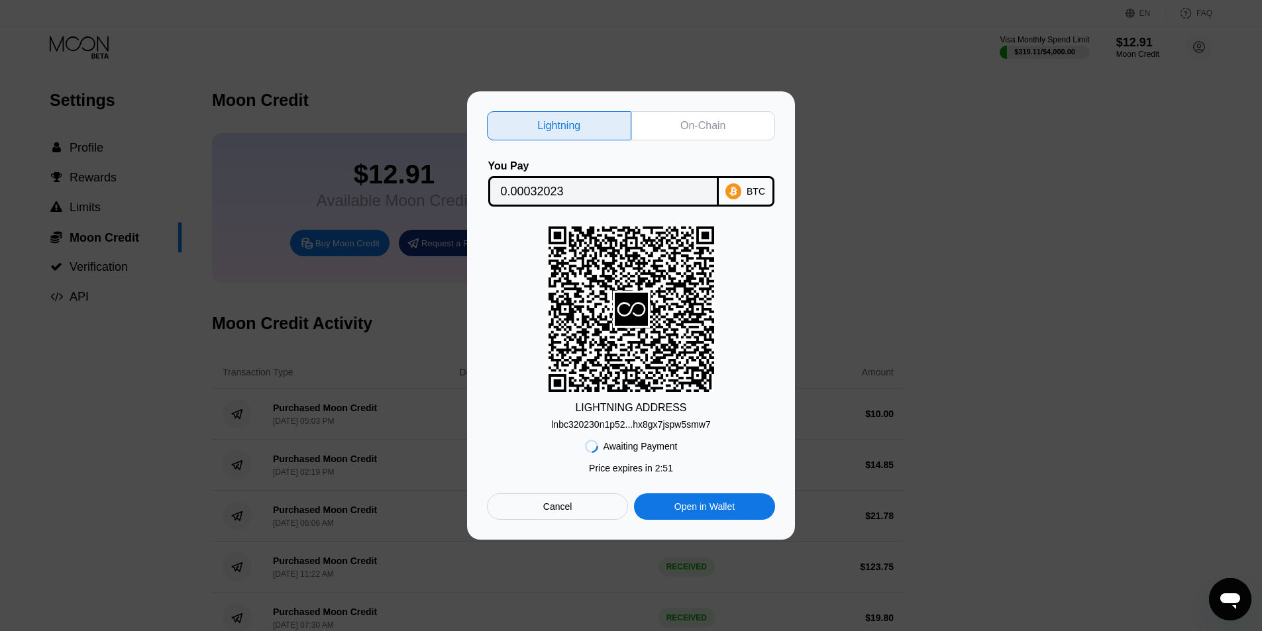
click at [706, 134] on div "On-Chain" at bounding box center [703, 125] width 144 height 29
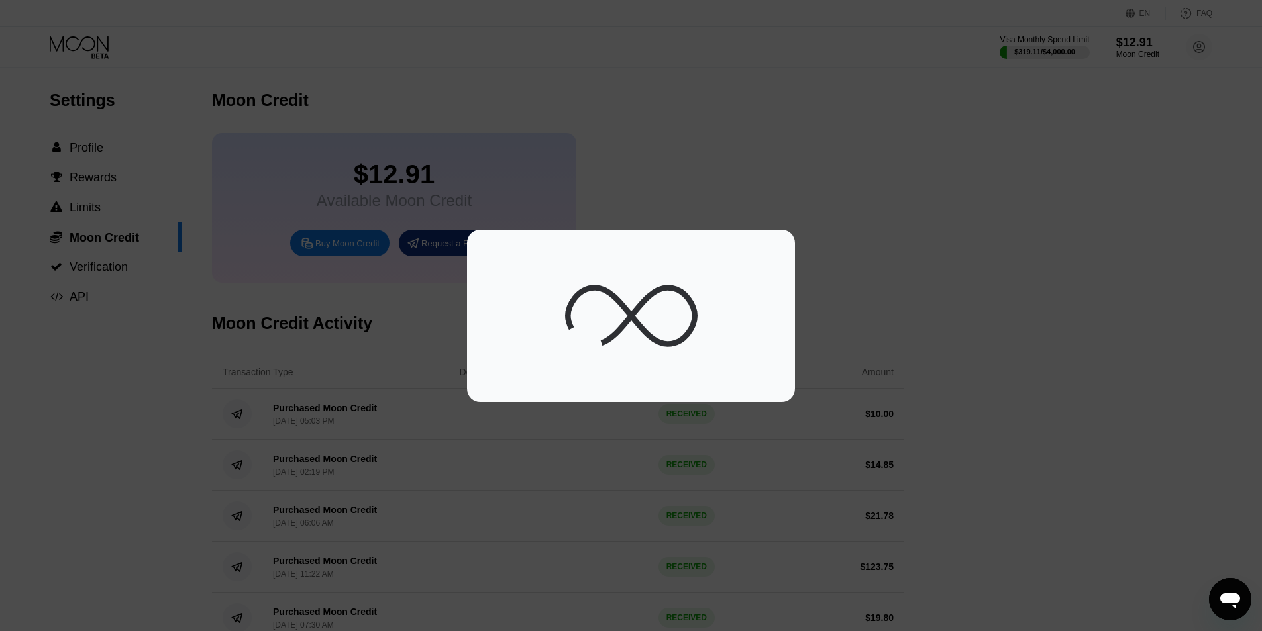
drag, startPoint x: 680, startPoint y: 305, endPoint x: 534, endPoint y: 271, distance: 149.7
click at [679, 309] on icon at bounding box center [631, 316] width 132 height 132
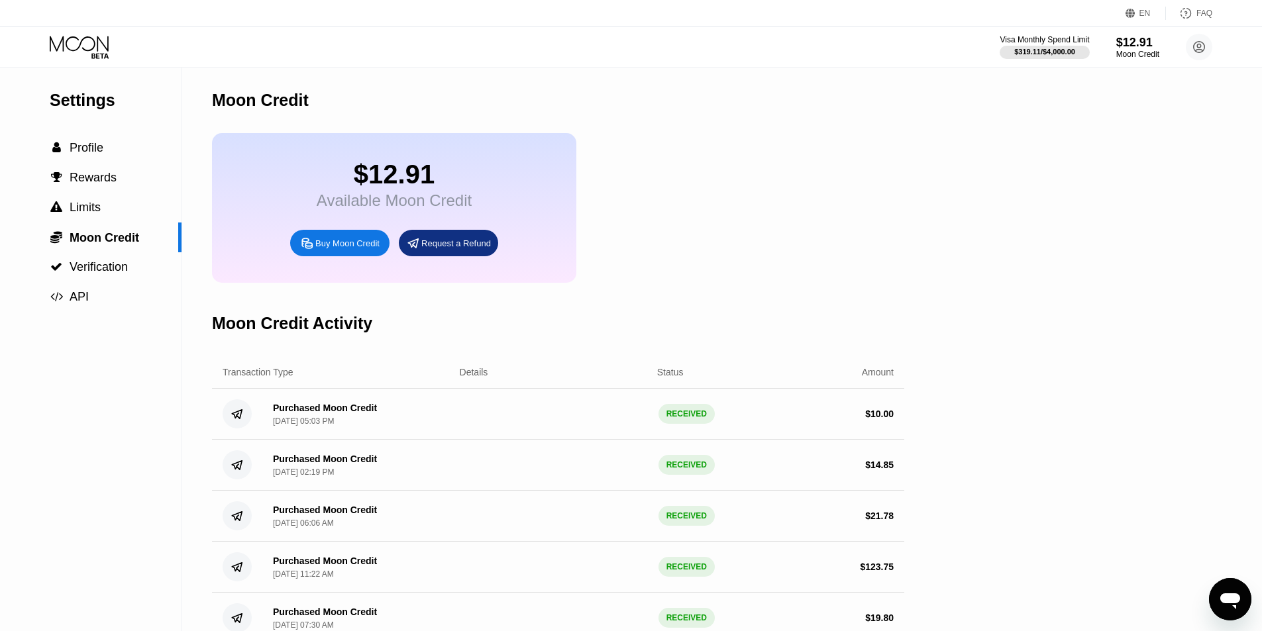
click at [847, 218] on div "$12.91 Available Moon Credit Buy Moon Credit Request a Refund" at bounding box center [558, 208] width 692 height 150
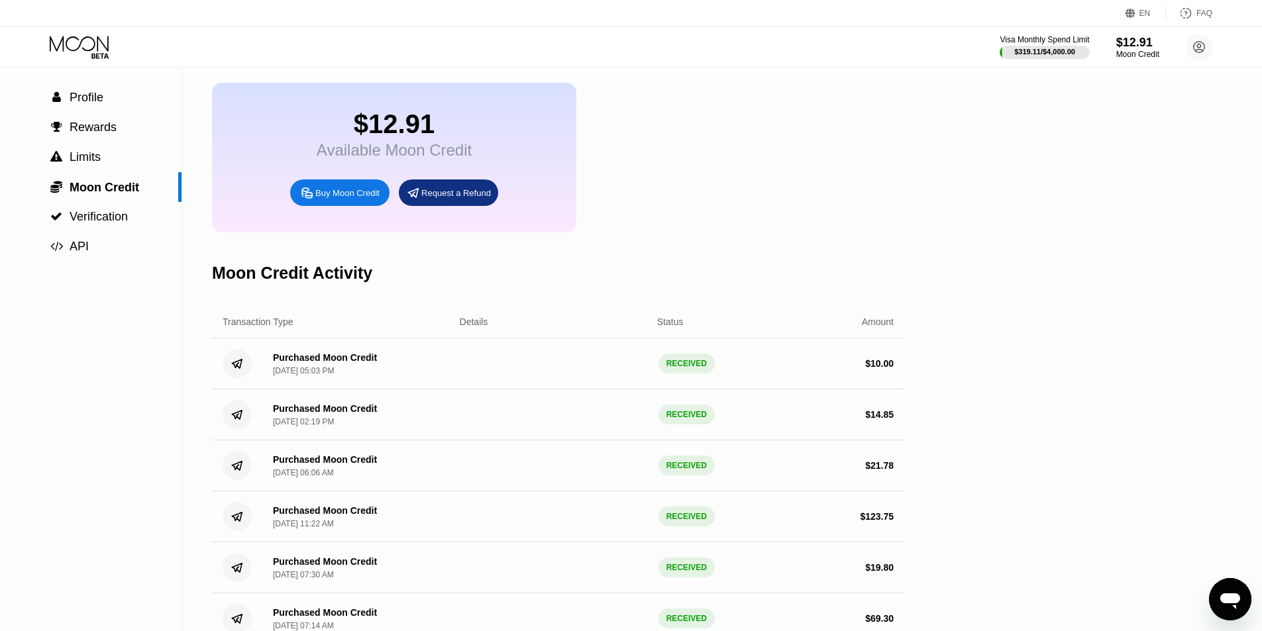
scroll to position [199, 0]
